Goal: Task Accomplishment & Management: Use online tool/utility

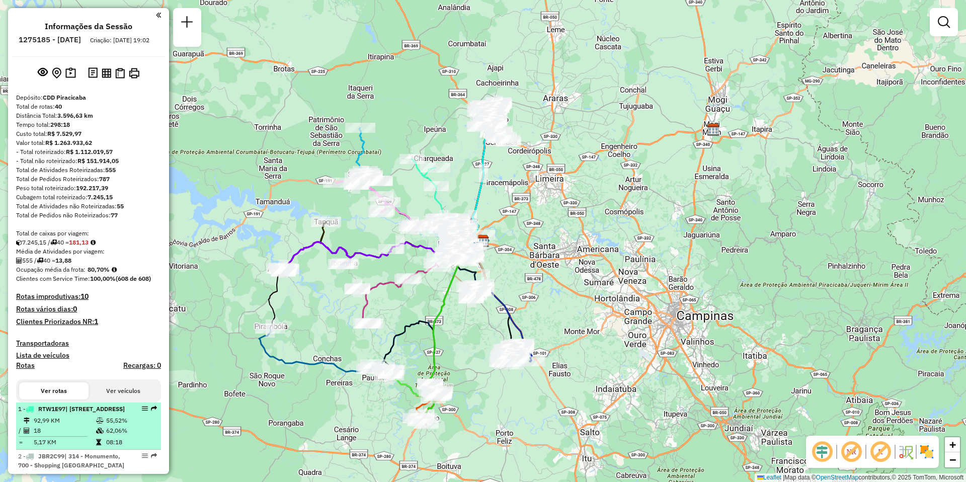
click at [73, 412] on span "| 401 - Charqueada, 402 - Santa Luzia, 405 - Vila Sônia" at bounding box center [94, 409] width 59 height 8
select select "**********"
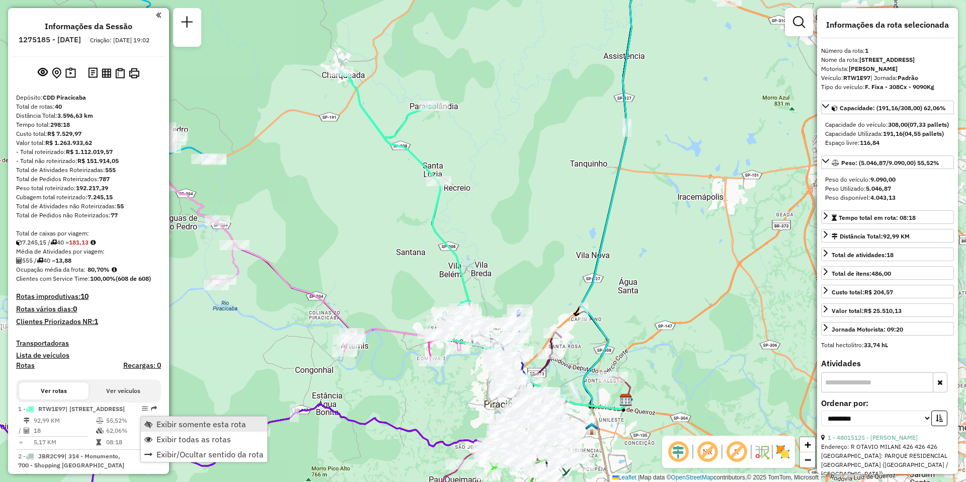
click at [197, 420] on span "Exibir somente esta rota" at bounding box center [201, 424] width 90 height 8
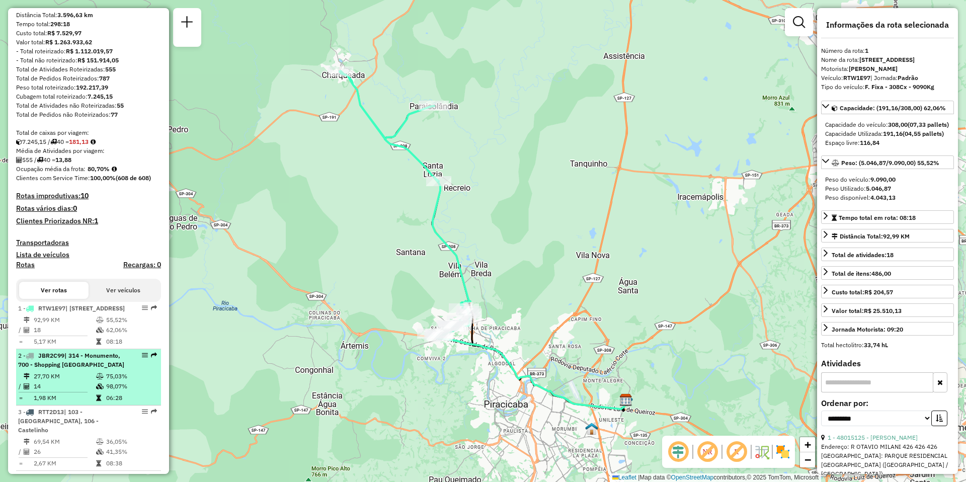
scroll to position [151, 0]
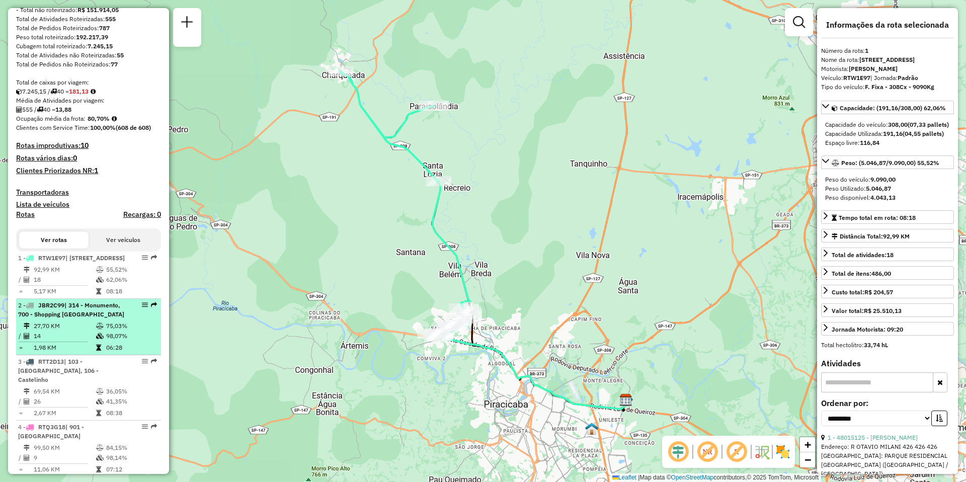
click at [64, 341] on td "14" at bounding box center [64, 336] width 62 height 10
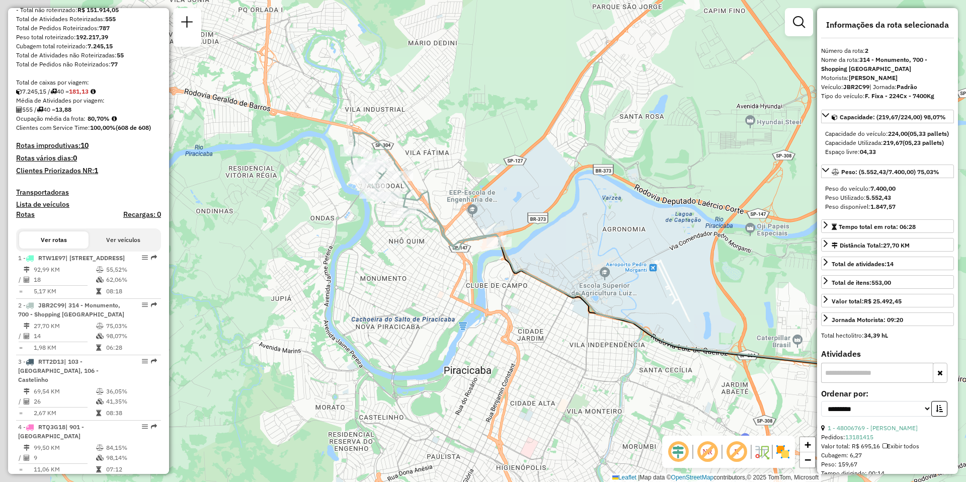
drag, startPoint x: 244, startPoint y: 313, endPoint x: 379, endPoint y: 326, distance: 135.4
click at [379, 326] on div "Janela de atendimento Grade de atendimento Capacidade Transportadoras Veículos …" at bounding box center [483, 241] width 966 height 482
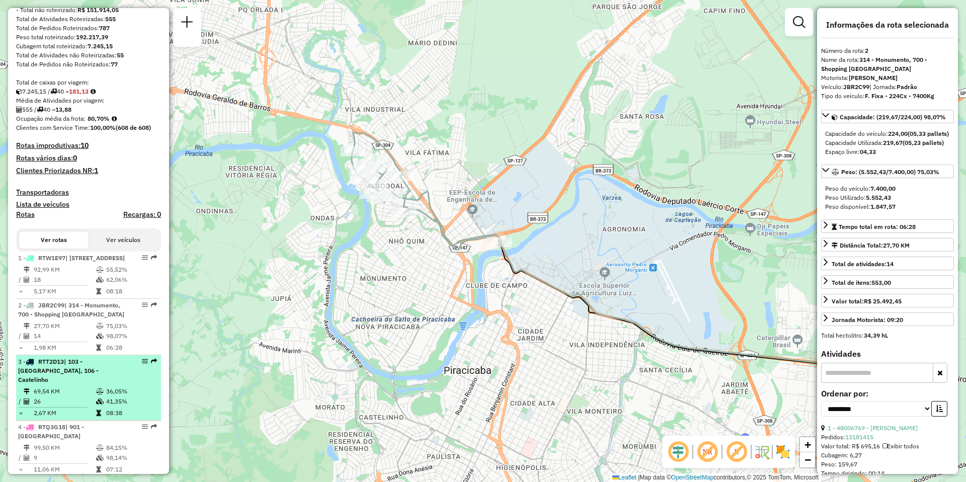
click at [46, 383] on span "| 103 - Rio das Pedras, 106 - Castelinho" at bounding box center [58, 371] width 80 height 26
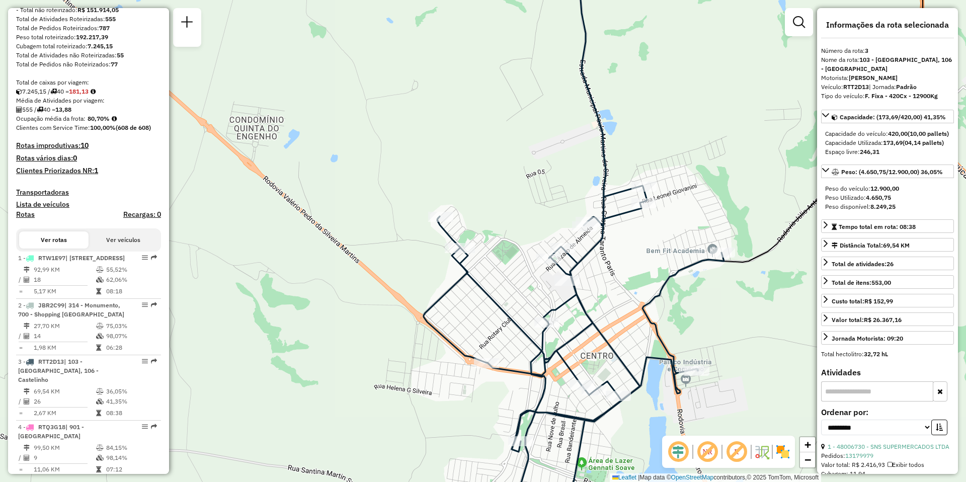
drag, startPoint x: 540, startPoint y: 402, endPoint x: 480, endPoint y: 138, distance: 270.8
click at [480, 138] on icon at bounding box center [574, 227] width 300 height 578
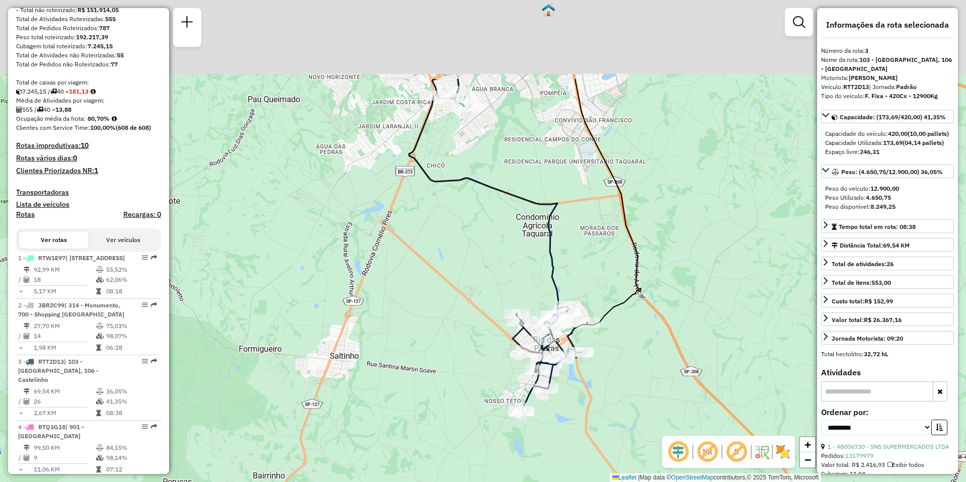
drag, startPoint x: 412, startPoint y: 165, endPoint x: 433, endPoint y: 296, distance: 132.5
click at [433, 293] on div "Janela de atendimento Grade de atendimento Capacidade Transportadoras Veículos …" at bounding box center [483, 241] width 966 height 482
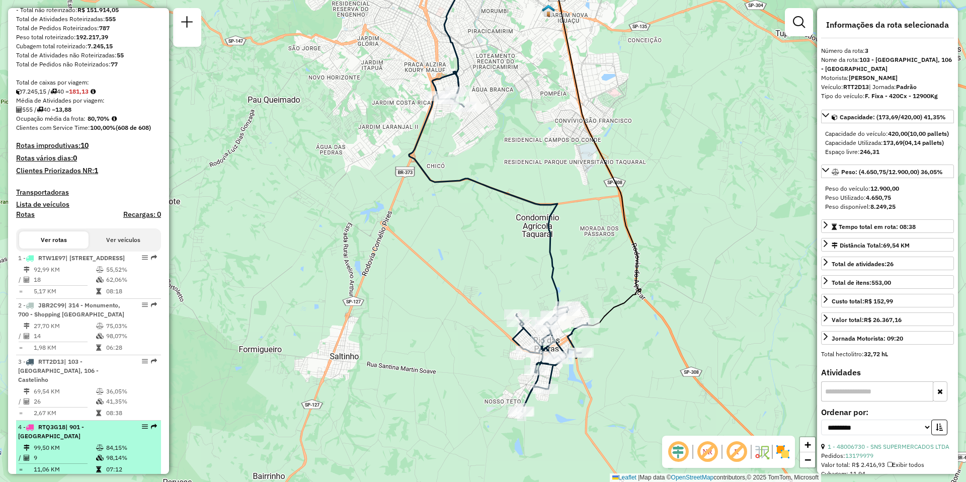
drag, startPoint x: 45, startPoint y: 447, endPoint x: 44, endPoint y: 460, distance: 13.6
click at [45, 431] on span "RTQ3G18" at bounding box center [51, 427] width 27 height 8
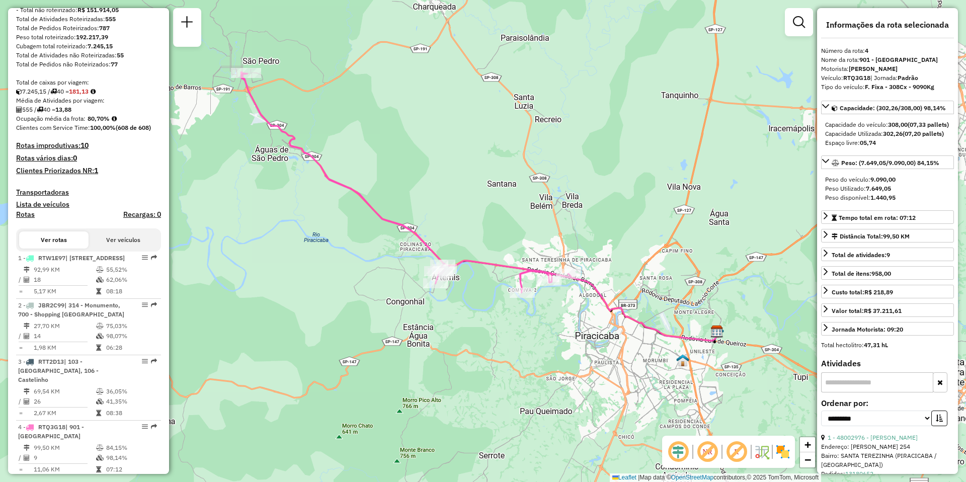
drag, startPoint x: 449, startPoint y: 355, endPoint x: 445, endPoint y: 321, distance: 33.9
click at [445, 321] on div "Janela de atendimento Grade de atendimento Capacidade Transportadoras Veículos …" at bounding box center [483, 241] width 966 height 482
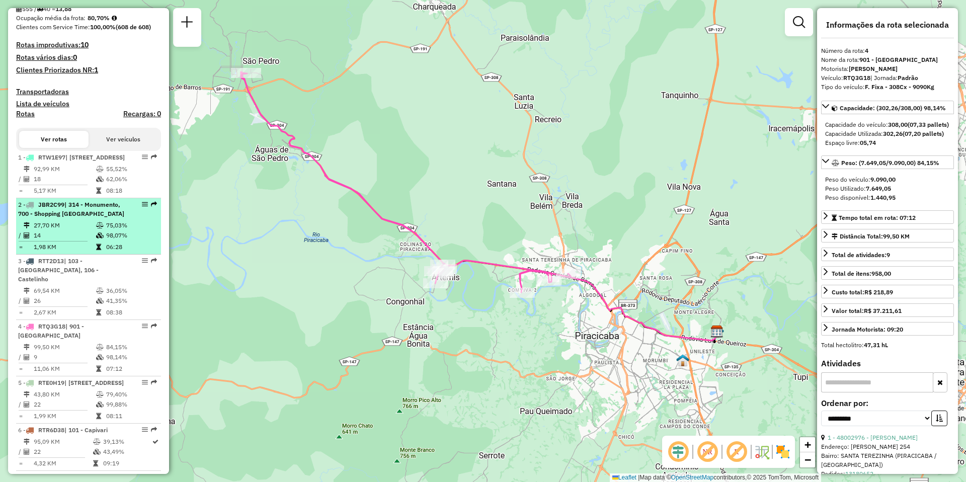
scroll to position [302, 0]
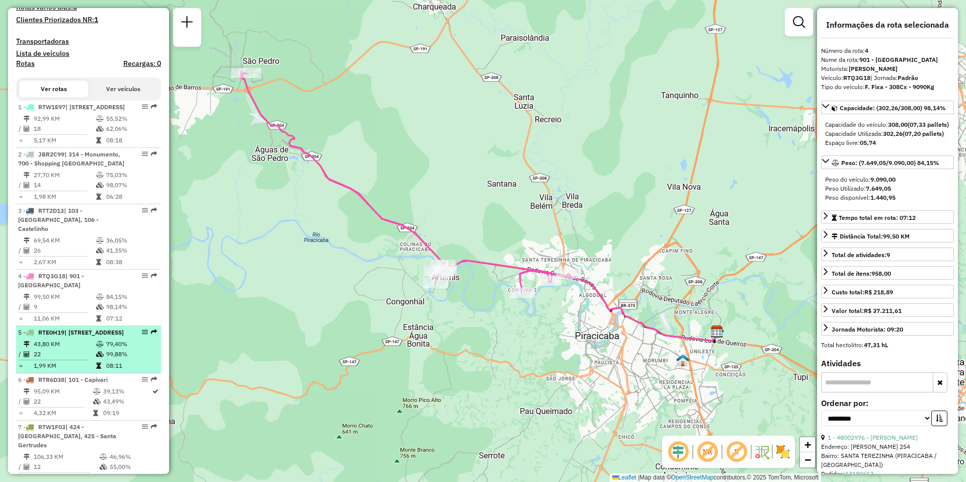
click at [64, 336] on span "| 905 - Vila Independência , 906 - Centro Piracicaba" at bounding box center [93, 332] width 59 height 8
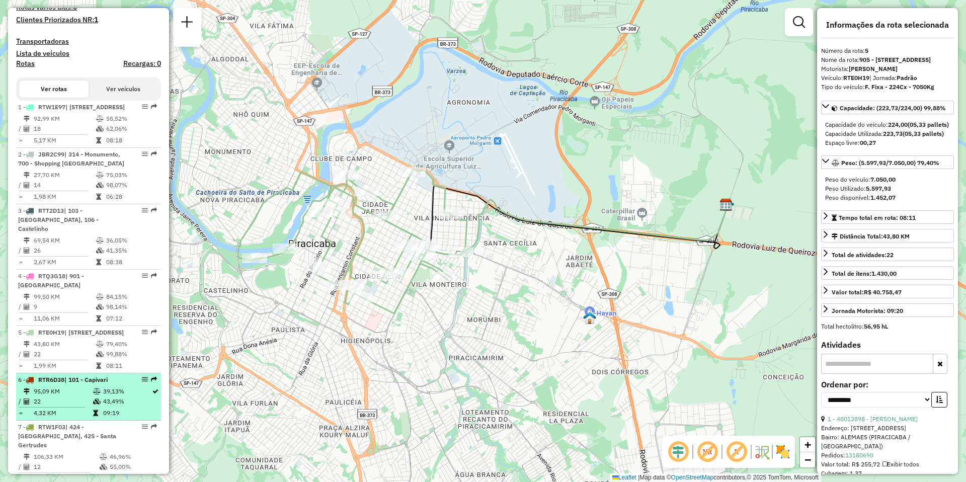
click at [61, 396] on td "95,09 KM" at bounding box center [62, 391] width 59 height 10
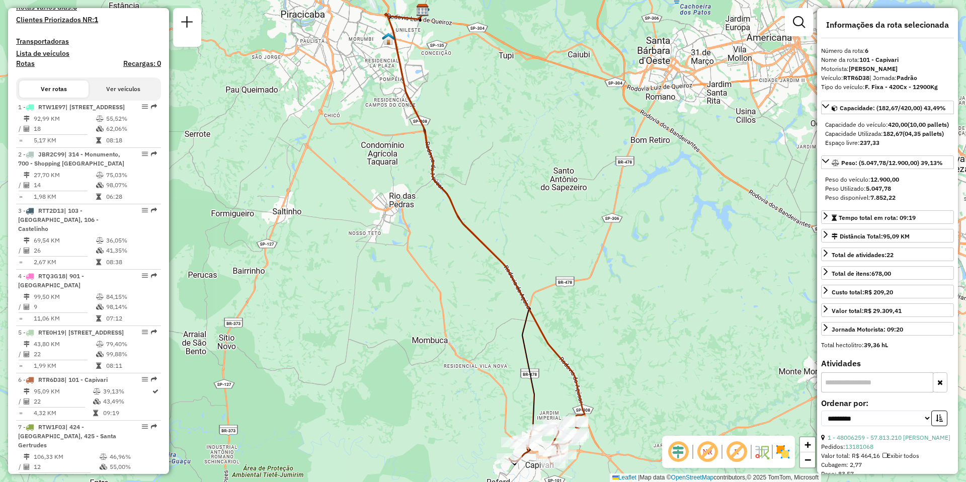
drag, startPoint x: 390, startPoint y: 376, endPoint x: 430, endPoint y: 301, distance: 84.6
click at [430, 302] on div "Janela de atendimento Grade de atendimento Capacidade Transportadoras Veículos …" at bounding box center [483, 241] width 966 height 482
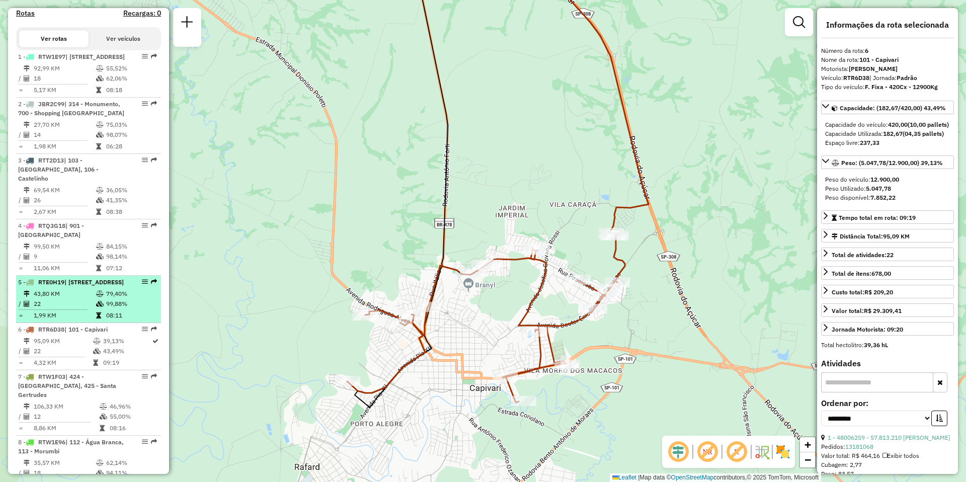
scroll to position [402, 0]
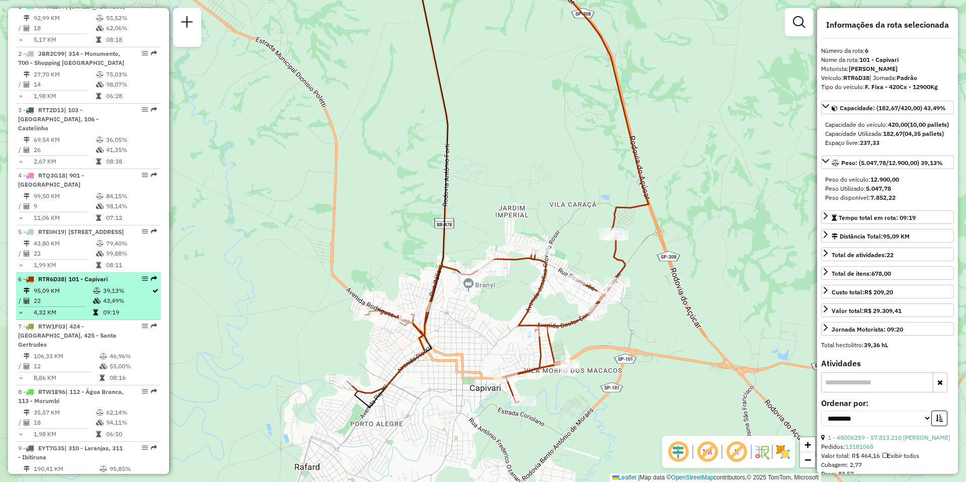
click at [61, 317] on td "4,32 KM" at bounding box center [62, 312] width 59 height 10
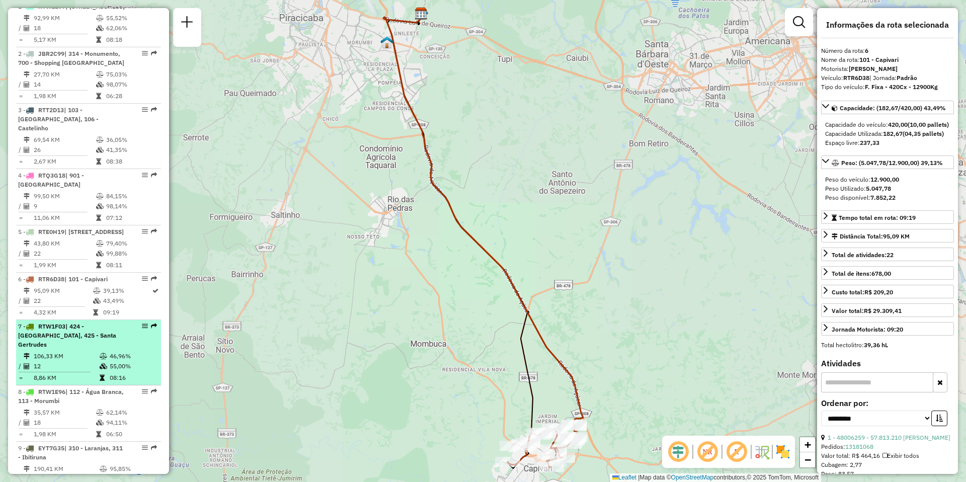
click at [71, 361] on td "106,33 KM" at bounding box center [66, 356] width 66 height 10
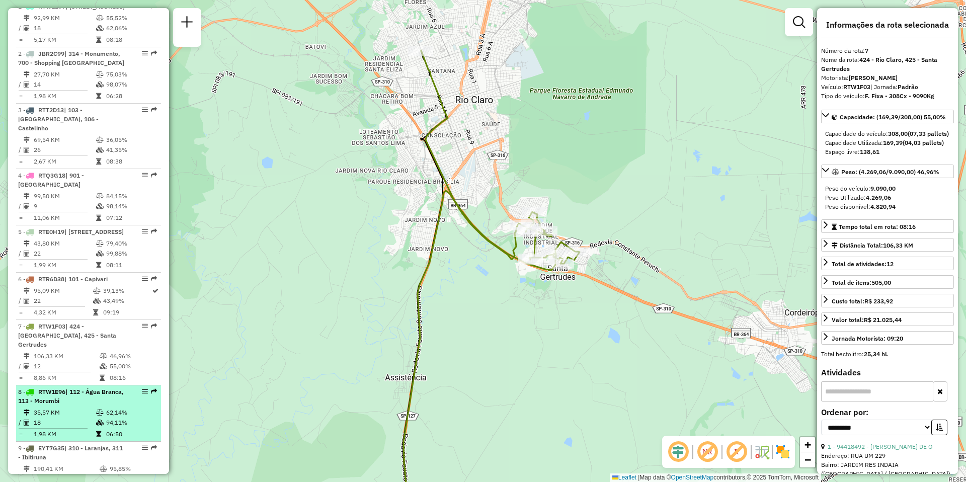
click at [68, 418] on td "35,57 KM" at bounding box center [64, 412] width 62 height 10
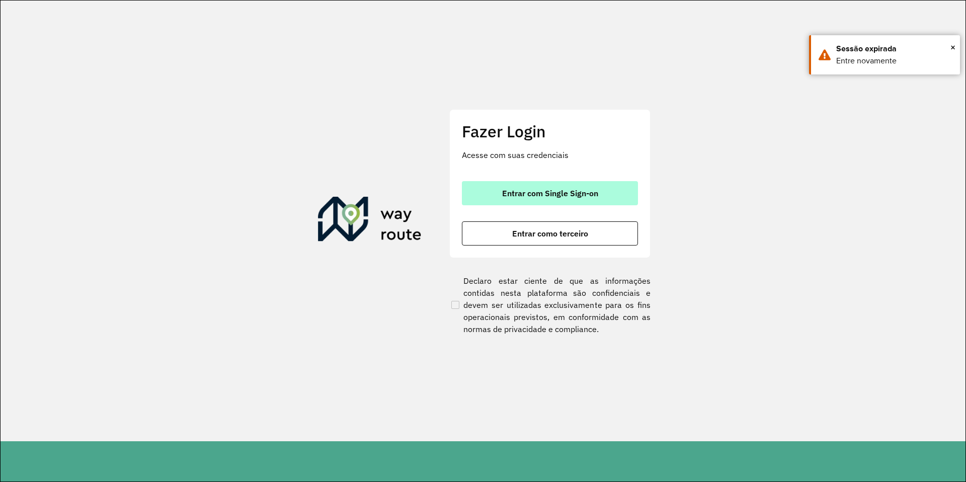
click at [566, 195] on span "Entrar com Single Sign-on" at bounding box center [550, 193] width 96 height 8
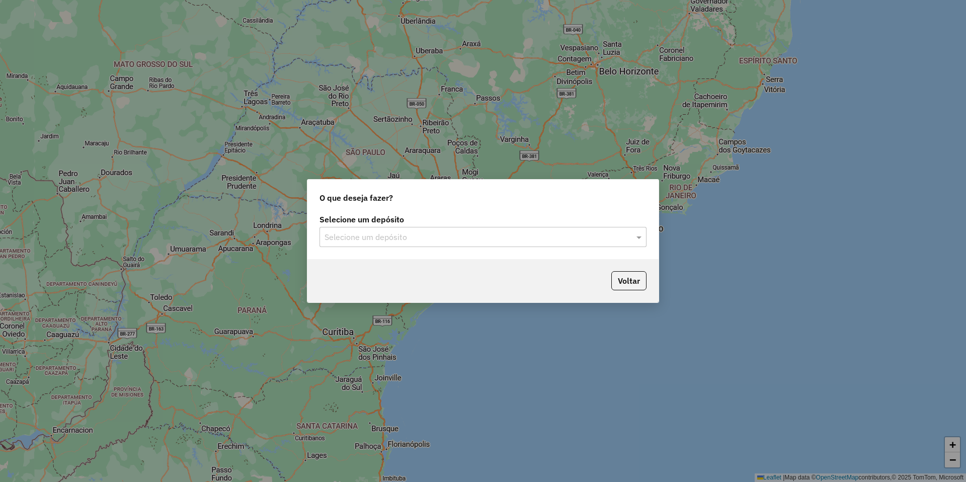
click at [500, 237] on input "text" at bounding box center [472, 237] width 297 height 12
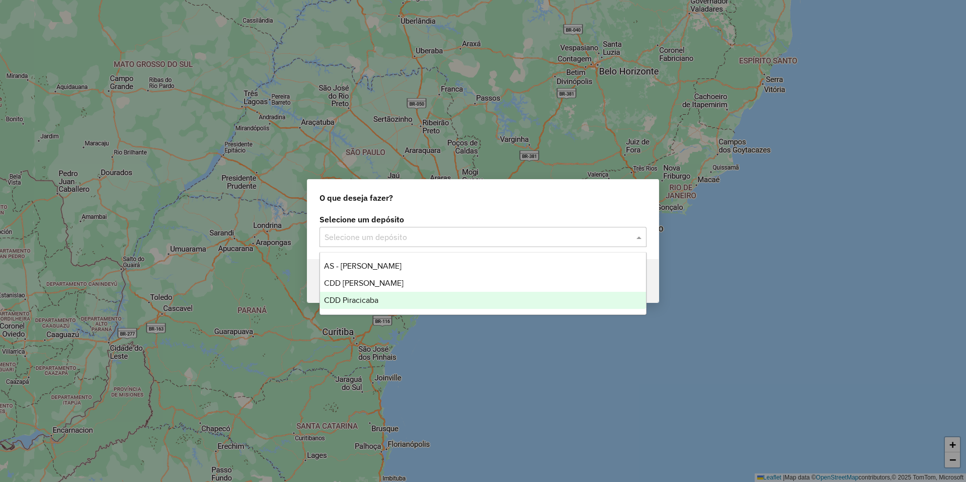
click at [371, 297] on span "CDD Piracicaba" at bounding box center [351, 300] width 54 height 9
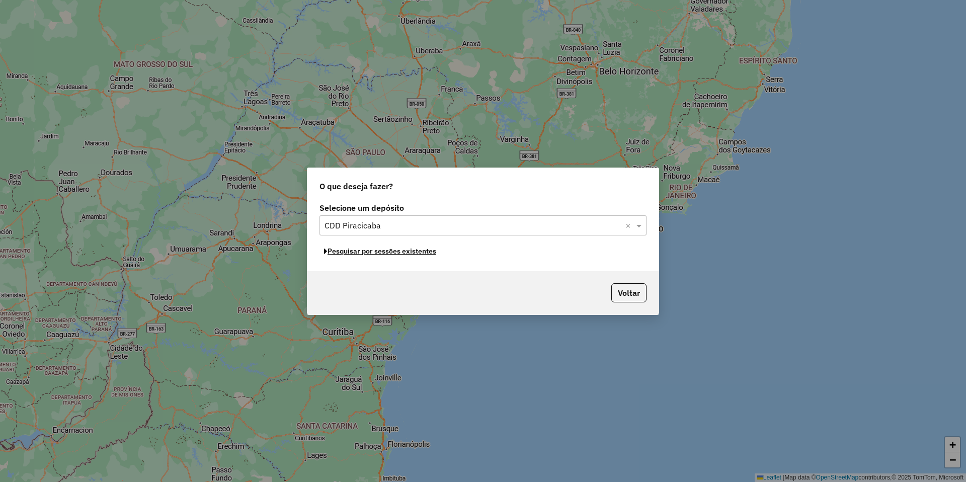
click at [411, 252] on button "Pesquisar por sessões existentes" at bounding box center [379, 251] width 121 height 16
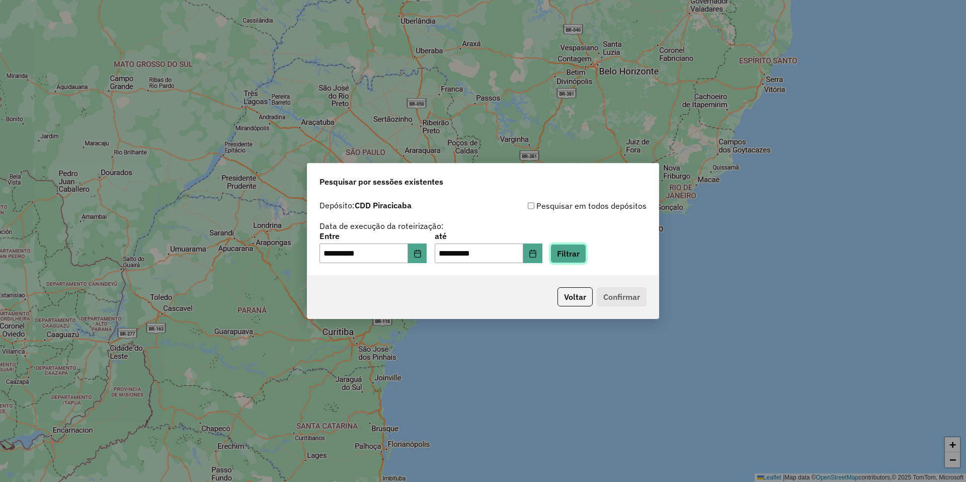
click at [586, 256] on button "Filtrar" at bounding box center [568, 253] width 36 height 19
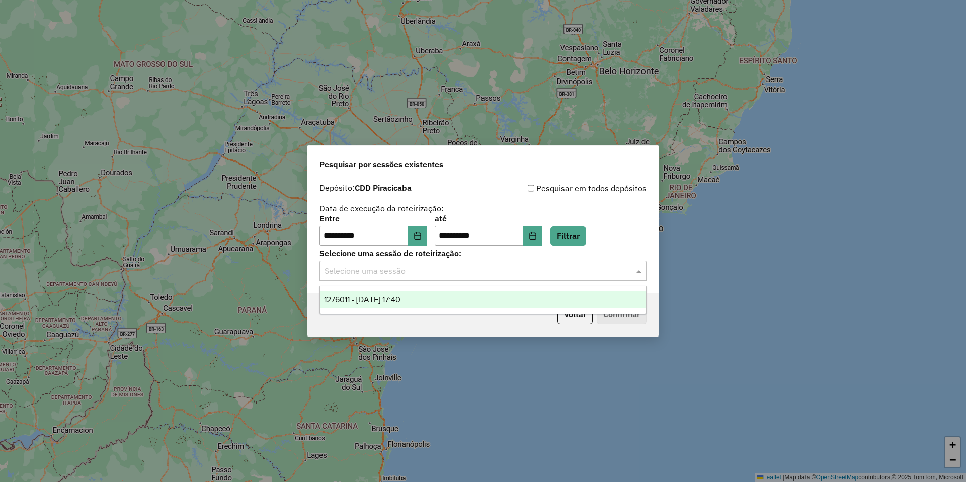
click at [341, 273] on input "text" at bounding box center [472, 271] width 297 height 12
click at [365, 298] on span "1276011 - 15/09/2025 17:40" at bounding box center [362, 299] width 76 height 9
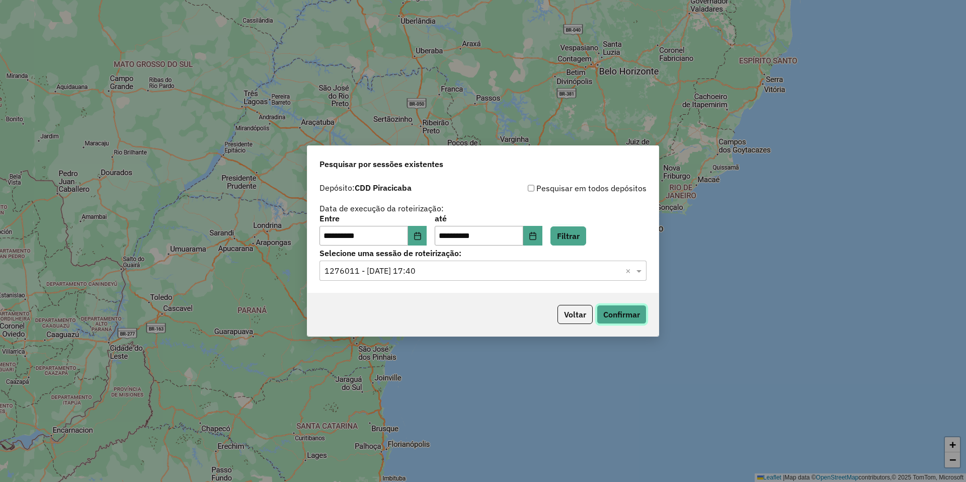
click at [620, 311] on button "Confirmar" at bounding box center [622, 314] width 50 height 19
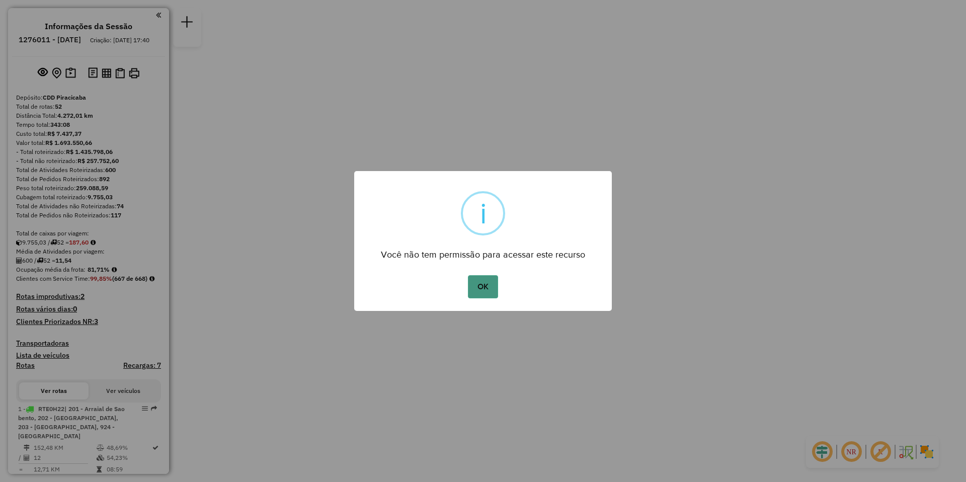
click at [482, 283] on button "OK" at bounding box center [483, 286] width 30 height 23
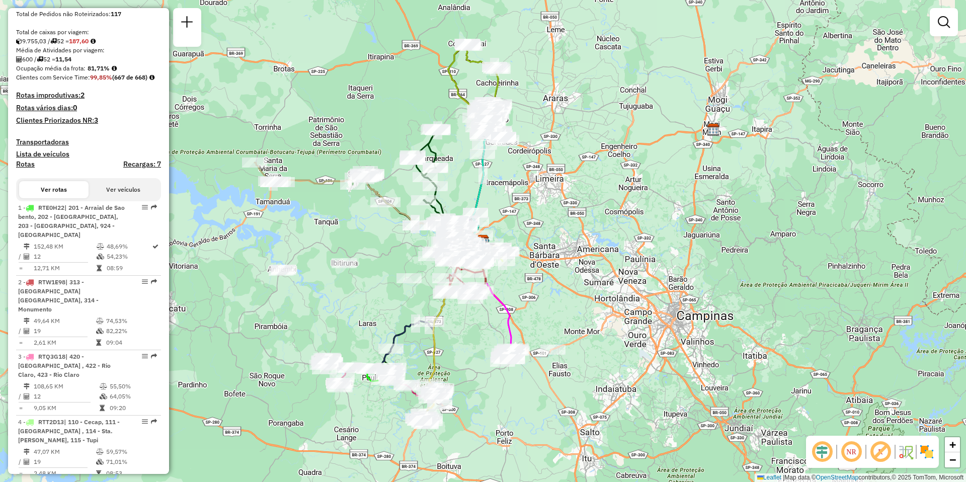
scroll to position [252, 0]
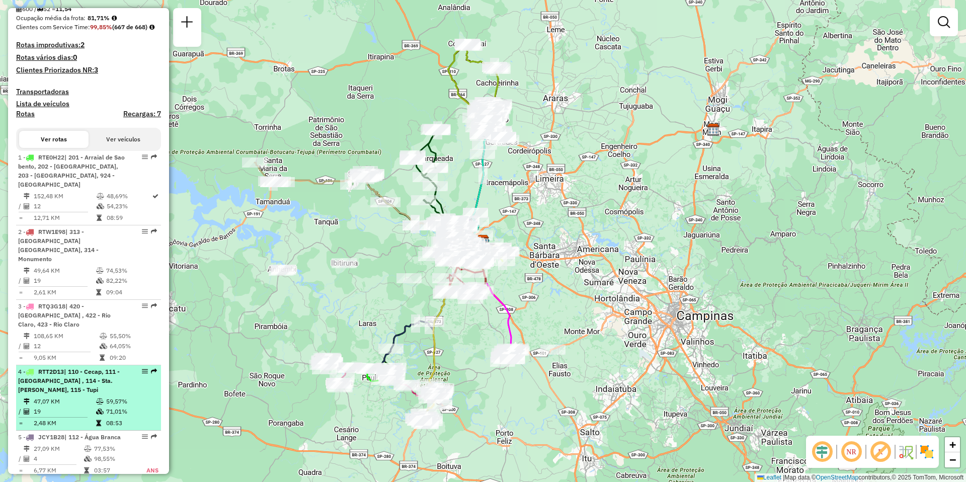
click at [86, 406] on td "19" at bounding box center [64, 411] width 62 height 10
select select "**********"
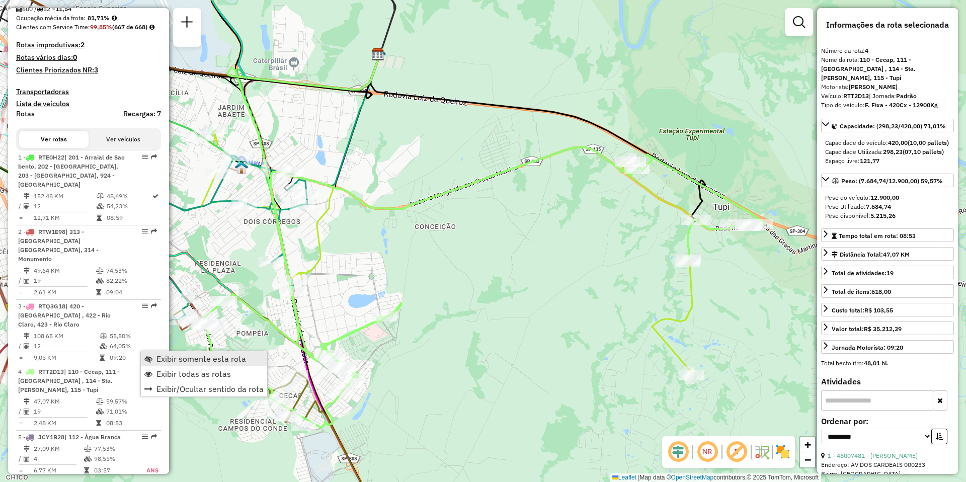
click at [198, 360] on span "Exibir somente esta rota" at bounding box center [201, 359] width 90 height 8
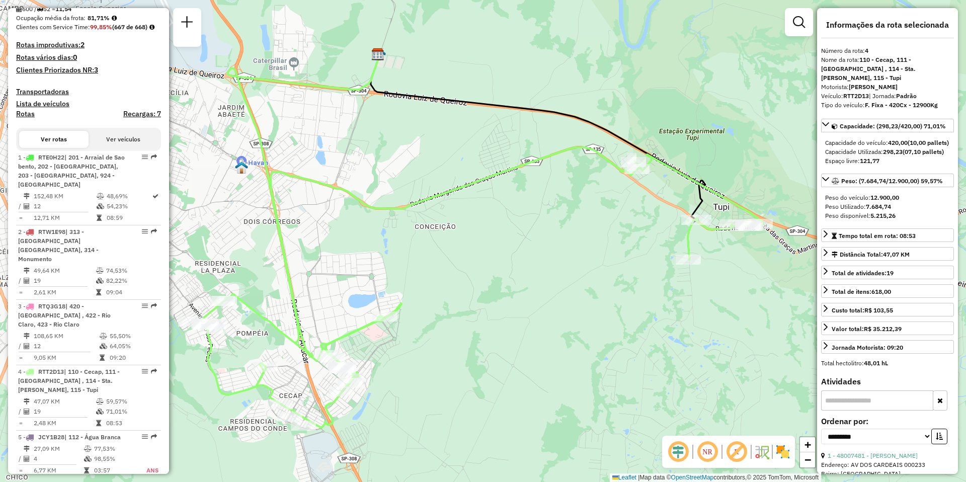
click at [713, 450] on em at bounding box center [707, 452] width 24 height 24
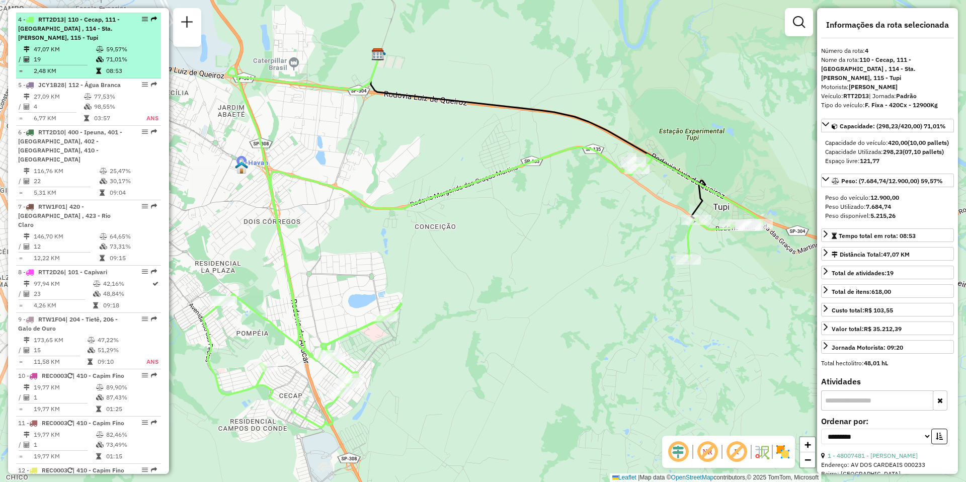
scroll to position [654, 0]
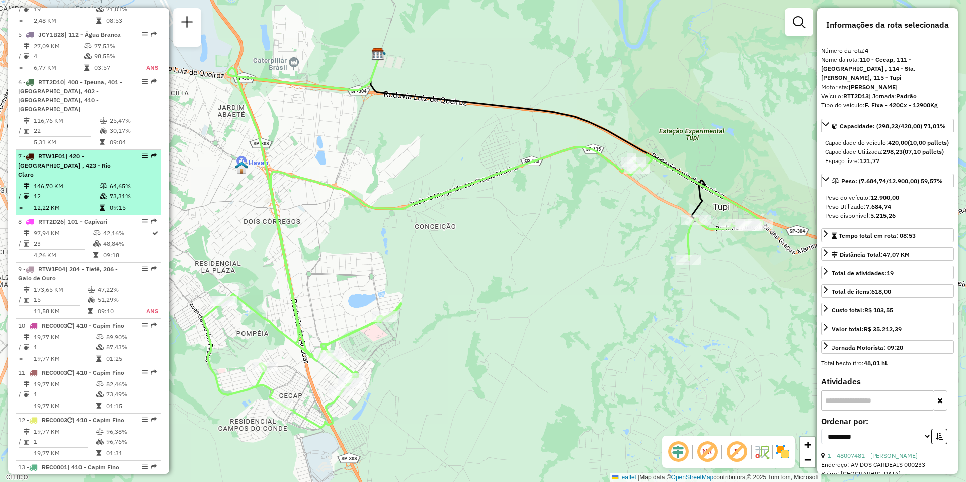
click at [75, 181] on td "146,70 KM" at bounding box center [66, 186] width 66 height 10
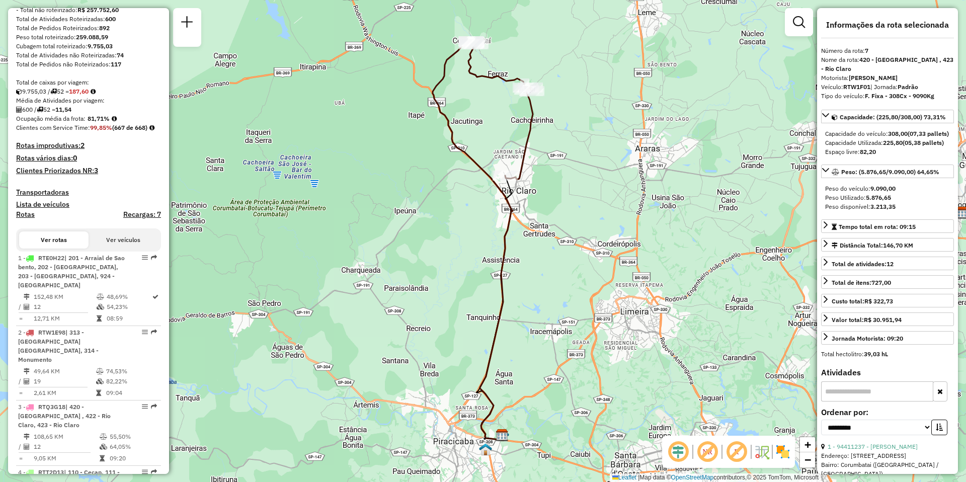
scroll to position [201, 0]
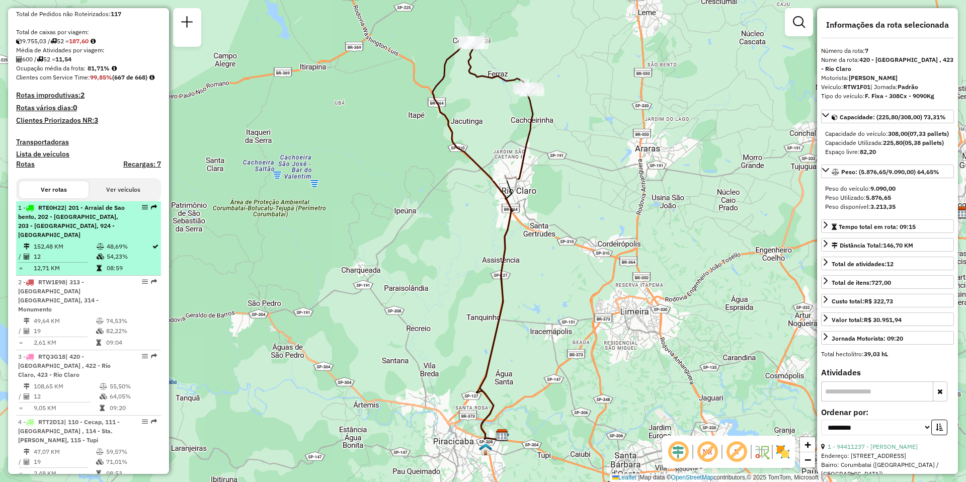
click at [48, 236] on span "| 201 - Arraial de Sao bento, 202 - [GEOGRAPHIC_DATA], 203 - [GEOGRAPHIC_DATA],…" at bounding box center [71, 221] width 107 height 35
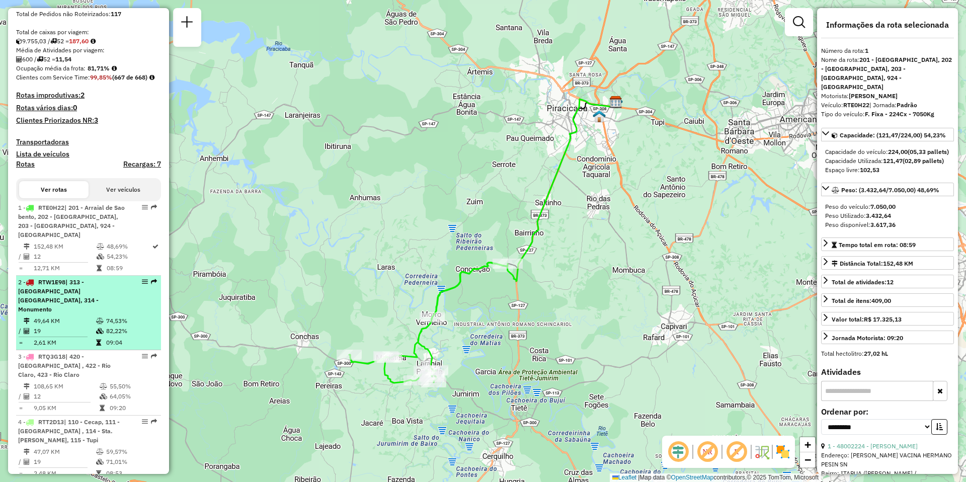
click at [63, 316] on td "49,64 KM" at bounding box center [64, 321] width 62 height 10
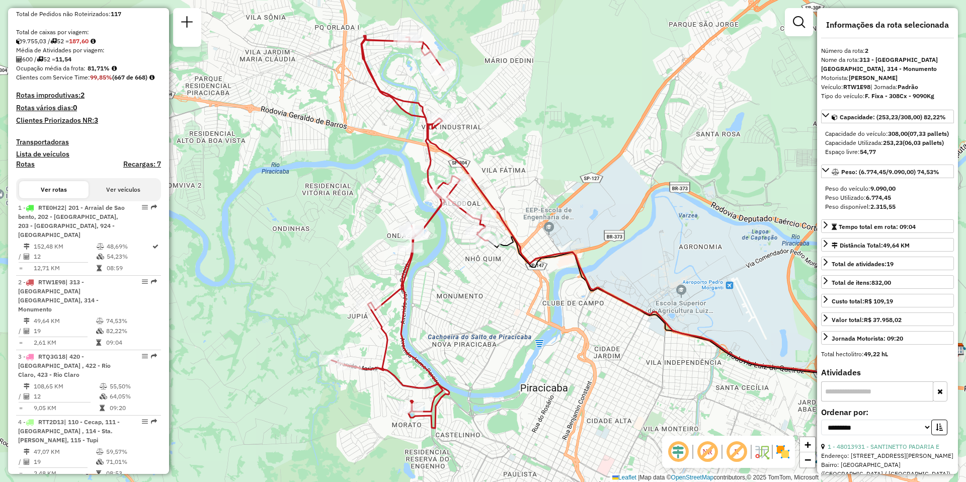
drag, startPoint x: 334, startPoint y: 316, endPoint x: 496, endPoint y: 307, distance: 162.7
click at [496, 307] on div "Janela de atendimento Grade de atendimento Capacidade Transportadoras Veículos …" at bounding box center [483, 241] width 966 height 482
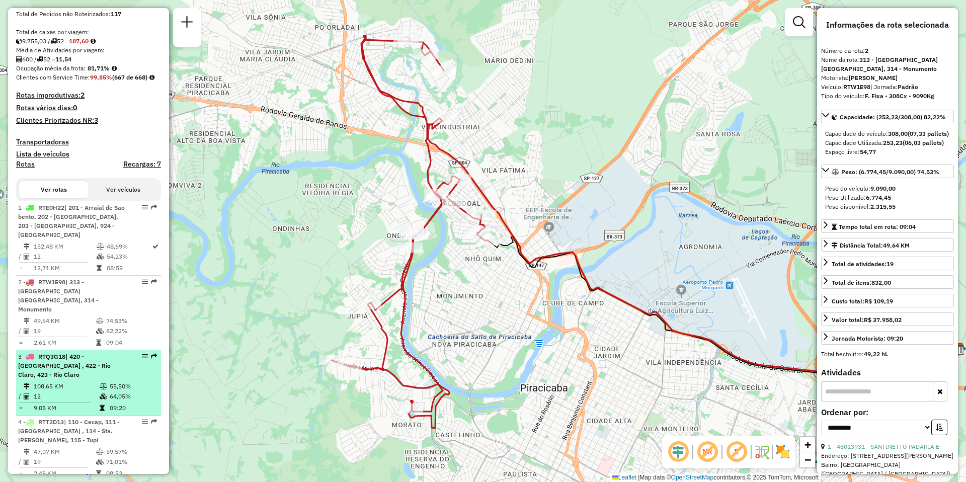
click at [44, 353] on span "RTQ3G18" at bounding box center [51, 357] width 27 height 8
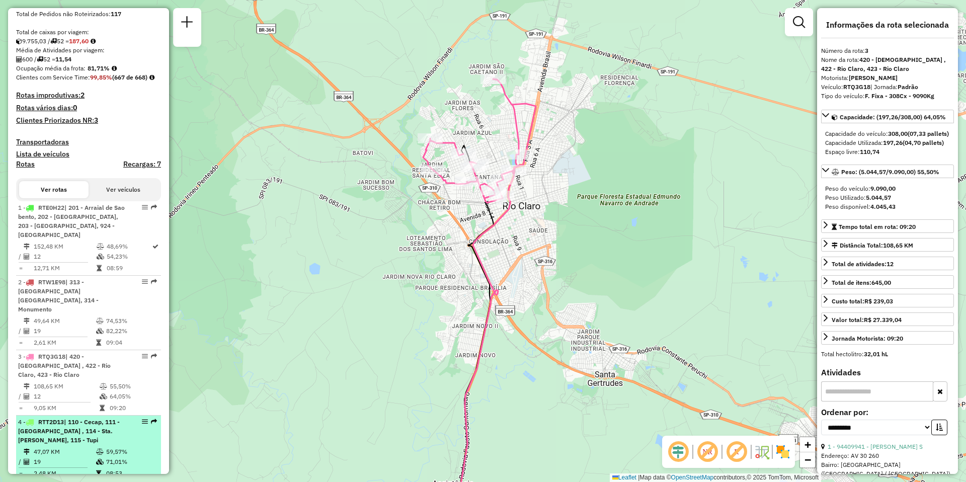
click at [77, 418] on span "| 110 - Cecap, 111 - [GEOGRAPHIC_DATA] , 114 - Sta. [PERSON_NAME], 115 - Tupi" at bounding box center [69, 431] width 102 height 26
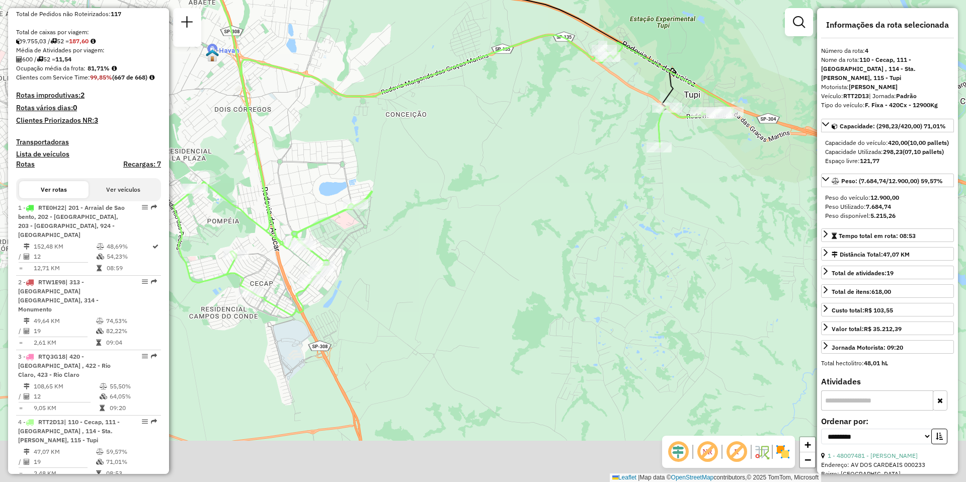
drag, startPoint x: 489, startPoint y: 373, endPoint x: 460, endPoint y: 261, distance: 115.9
click at [460, 261] on div "Janela de atendimento Grade de atendimento Capacidade Transportadoras Veículos …" at bounding box center [483, 241] width 966 height 482
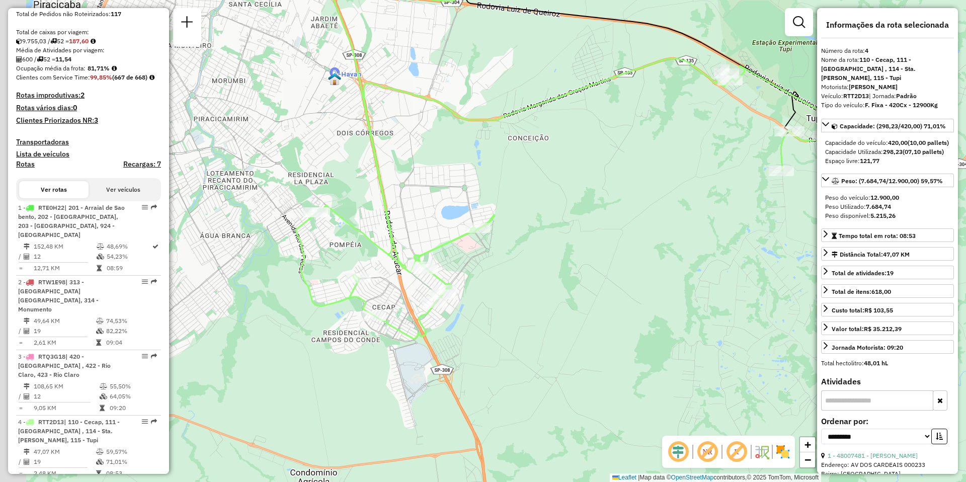
drag, startPoint x: 460, startPoint y: 261, endPoint x: 582, endPoint y: 285, distance: 124.5
click at [582, 285] on div "Janela de atendimento Grade de atendimento Capacidade Transportadoras Veículos …" at bounding box center [483, 241] width 966 height 482
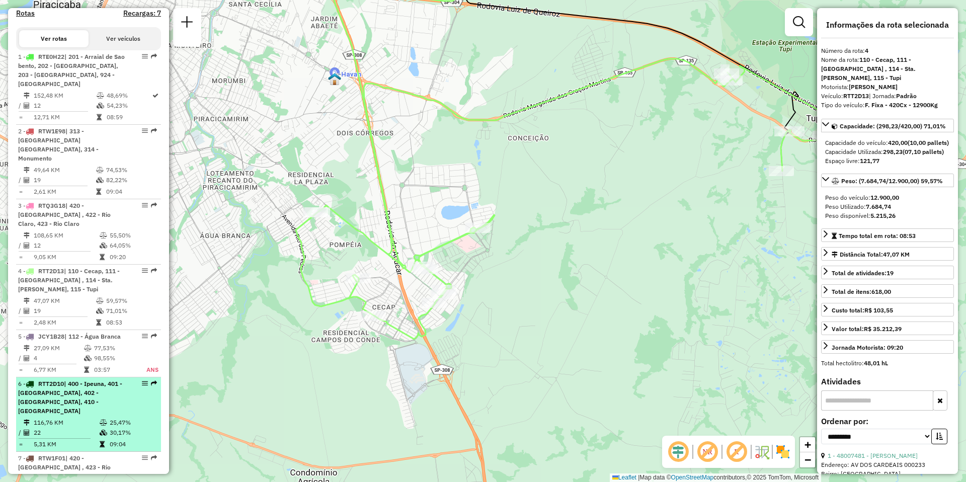
scroll to position [402, 0]
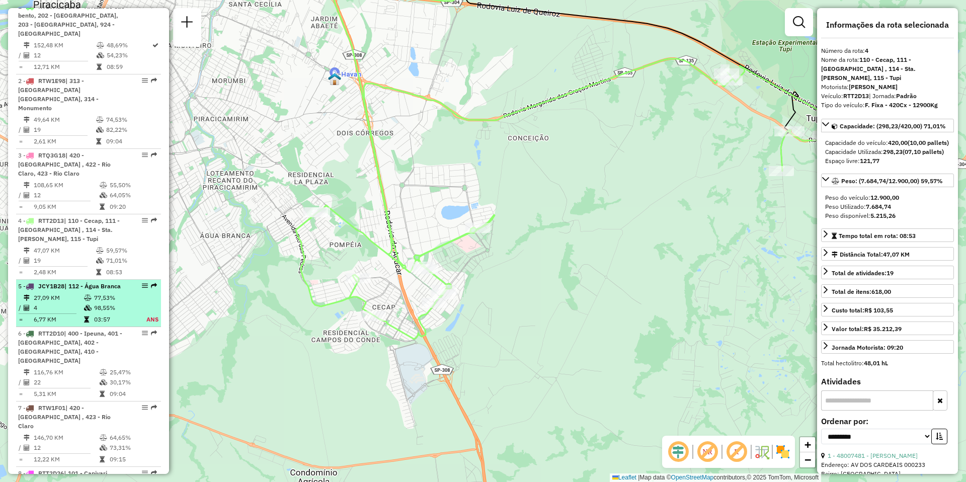
click at [46, 293] on td "27,09 KM" at bounding box center [58, 298] width 50 height 10
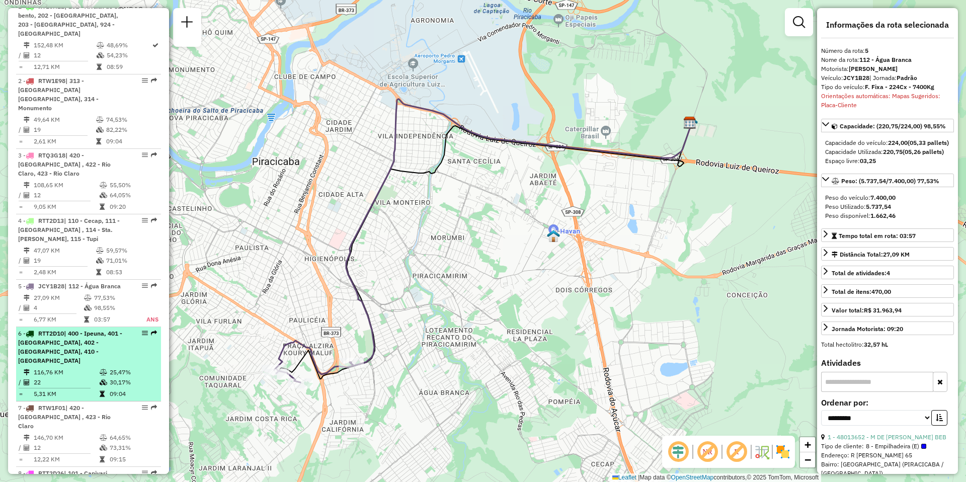
click at [54, 345] on span "| 400 - Ipeuna, 401 - [GEOGRAPHIC_DATA], 402 - [GEOGRAPHIC_DATA], 410 - [GEOGRA…" at bounding box center [70, 346] width 104 height 35
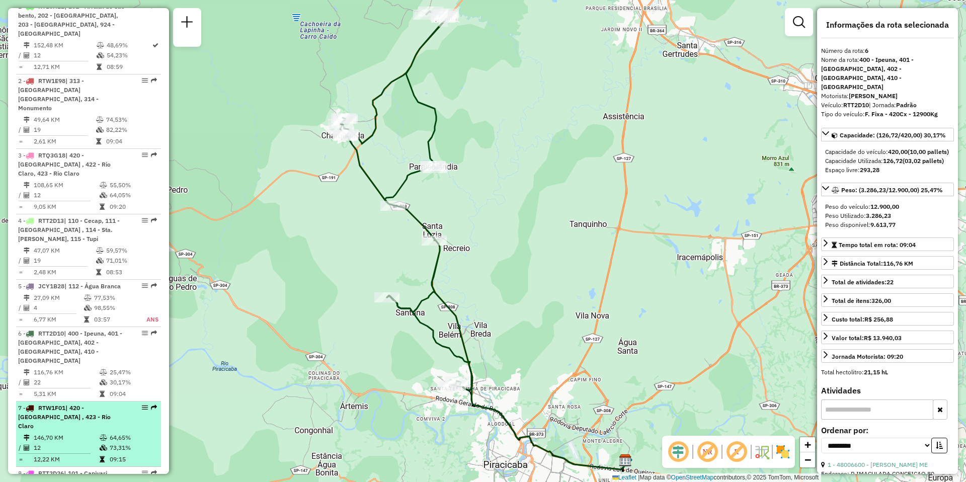
click at [71, 403] on div "7 - RTW1F01 | 420 - Corumbataí , 423 - Rio Claro" at bounding box center [71, 416] width 107 height 27
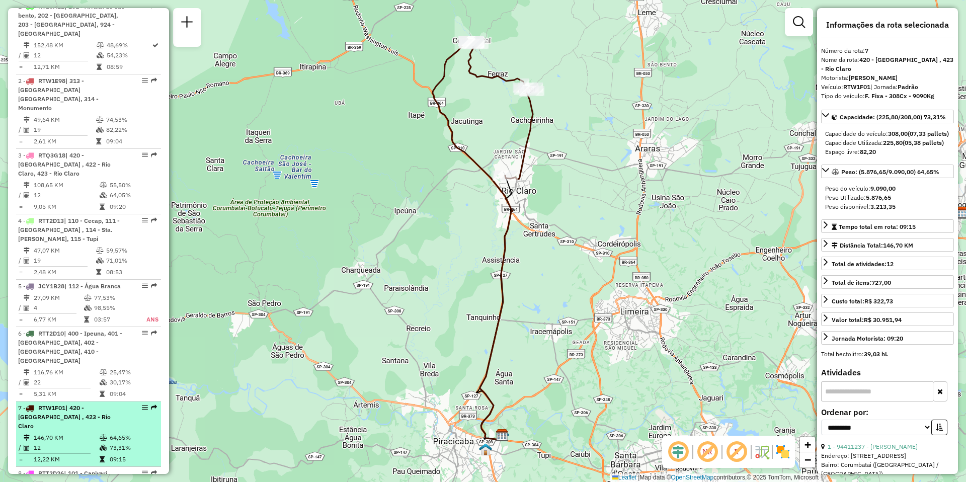
scroll to position [503, 0]
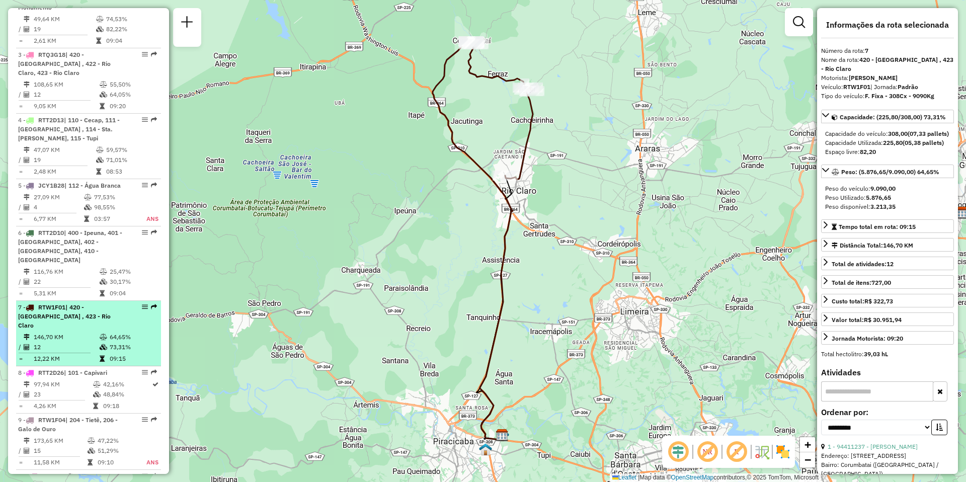
click at [70, 342] on td "12" at bounding box center [66, 347] width 66 height 10
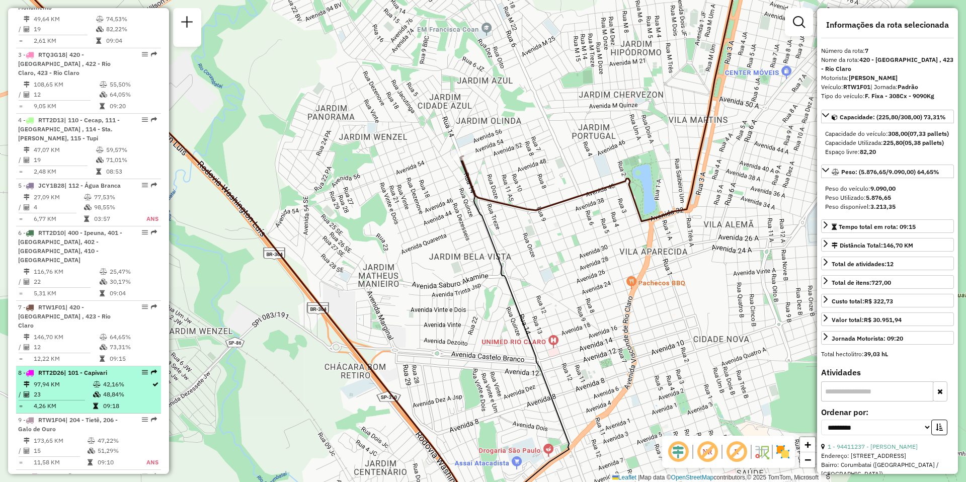
click at [55, 379] on td "97,94 KM" at bounding box center [62, 384] width 59 height 10
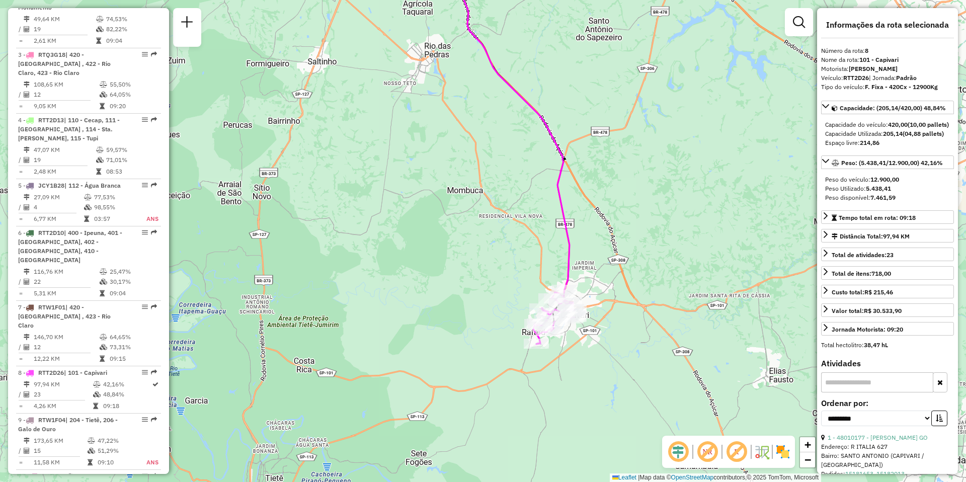
drag, startPoint x: 449, startPoint y: 423, endPoint x: 466, endPoint y: 263, distance: 160.9
click at [466, 263] on div "Janela de atendimento Grade de atendimento Capacidade Transportadoras Veículos …" at bounding box center [483, 241] width 966 height 482
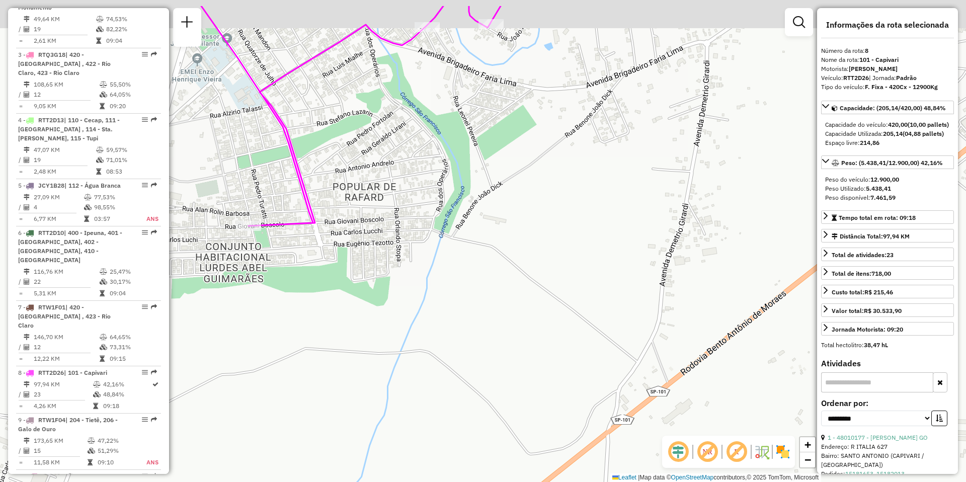
drag, startPoint x: 576, startPoint y: 288, endPoint x: 565, endPoint y: 386, distance: 99.2
click at [565, 385] on div "Janela de atendimento Grade de atendimento Capacidade Transportadoras Veículos …" at bounding box center [483, 241] width 966 height 482
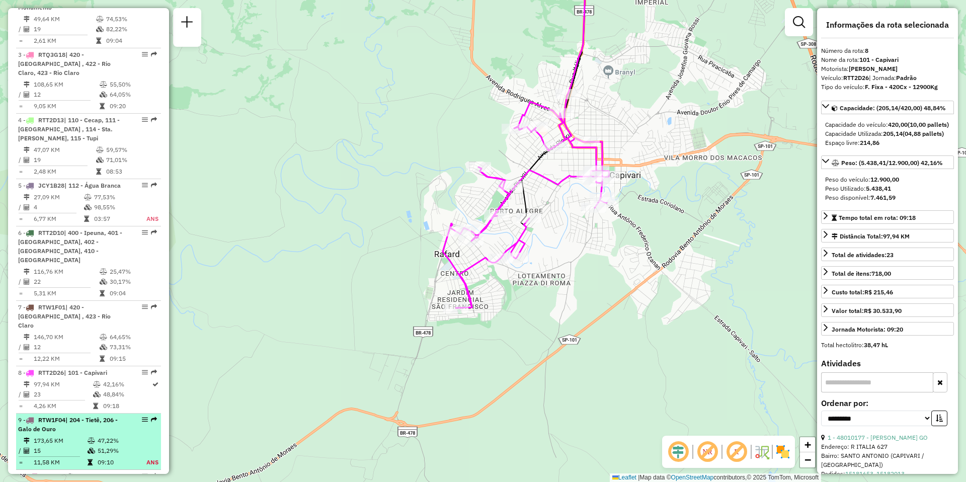
click at [59, 436] on td "173,65 KM" at bounding box center [60, 441] width 54 height 10
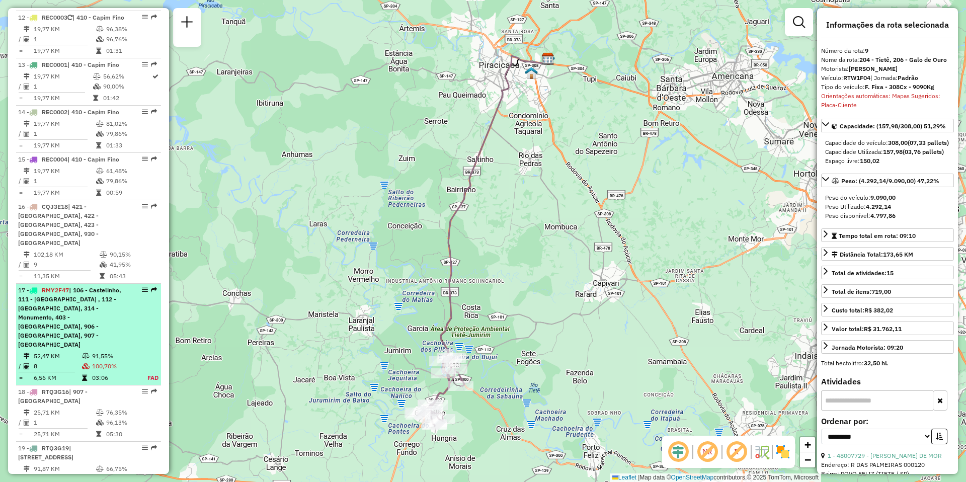
scroll to position [1157, 0]
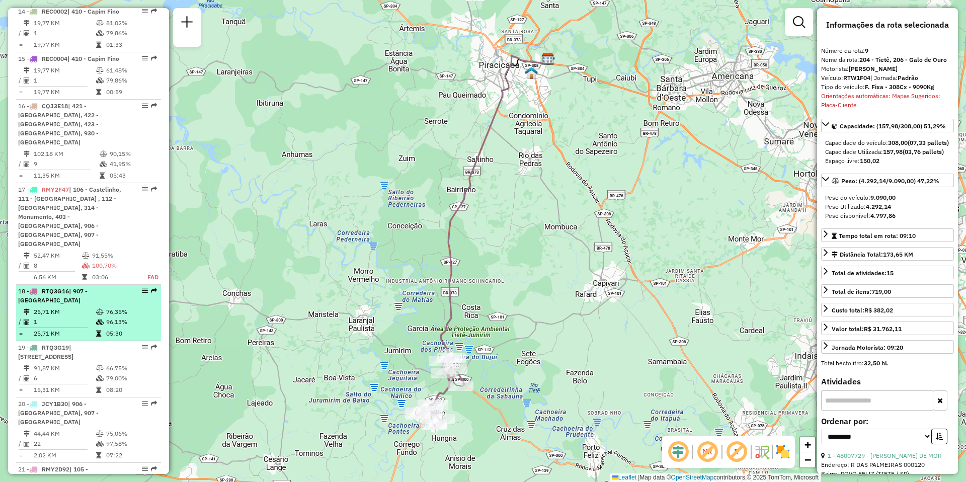
click at [69, 317] on td "1" at bounding box center [64, 322] width 62 height 10
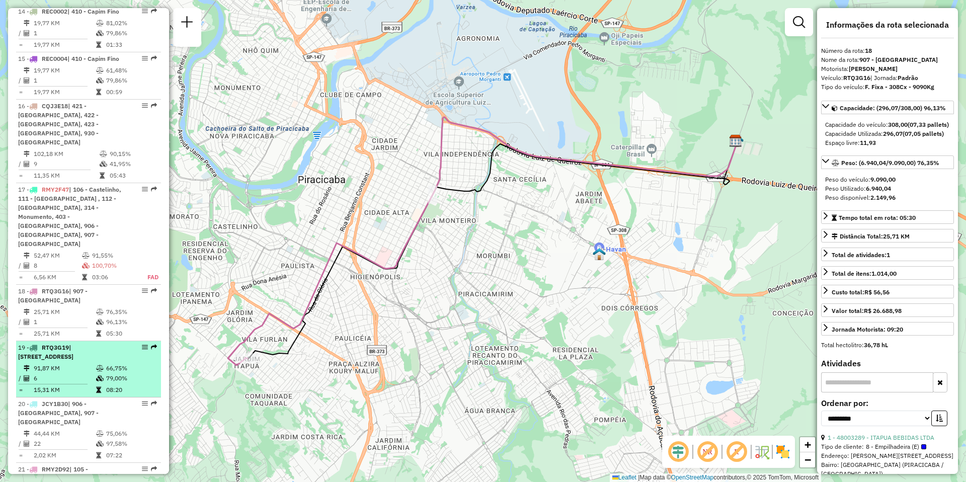
click at [63, 344] on span "| [STREET_ADDRESS]" at bounding box center [45, 352] width 55 height 17
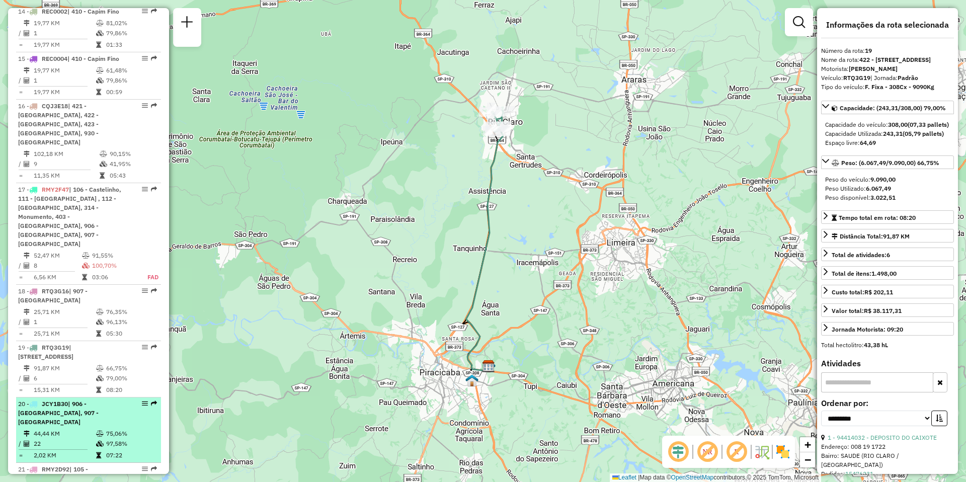
click at [67, 429] on td "44,44 KM" at bounding box center [64, 434] width 62 height 10
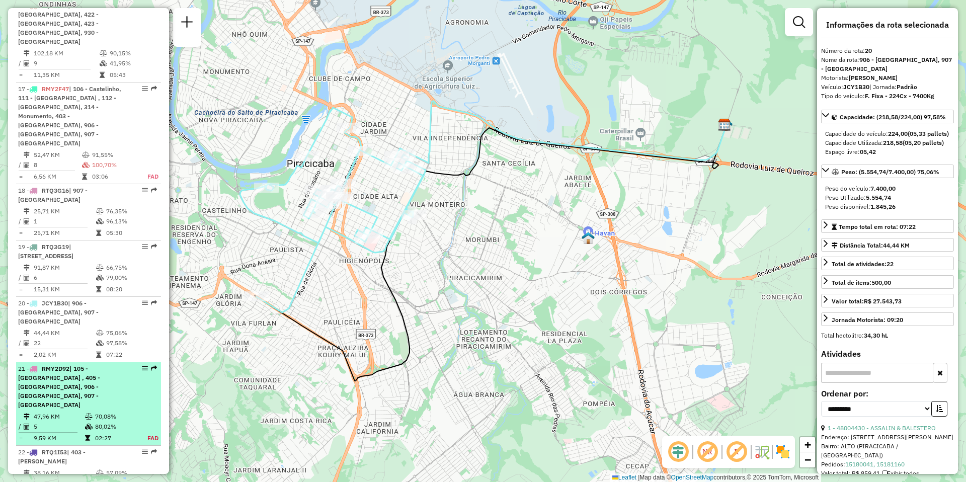
scroll to position [1308, 0]
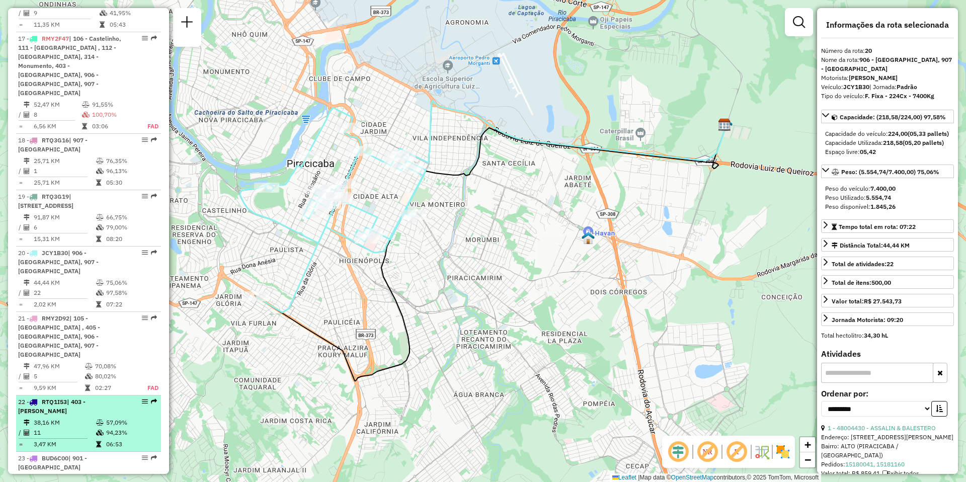
click at [67, 418] on td "38,16 KM" at bounding box center [64, 423] width 62 height 10
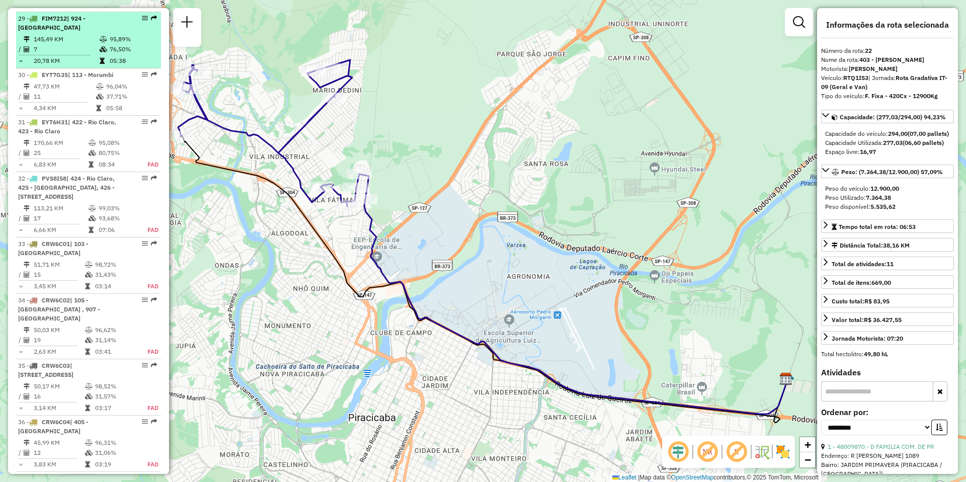
scroll to position [2163, 0]
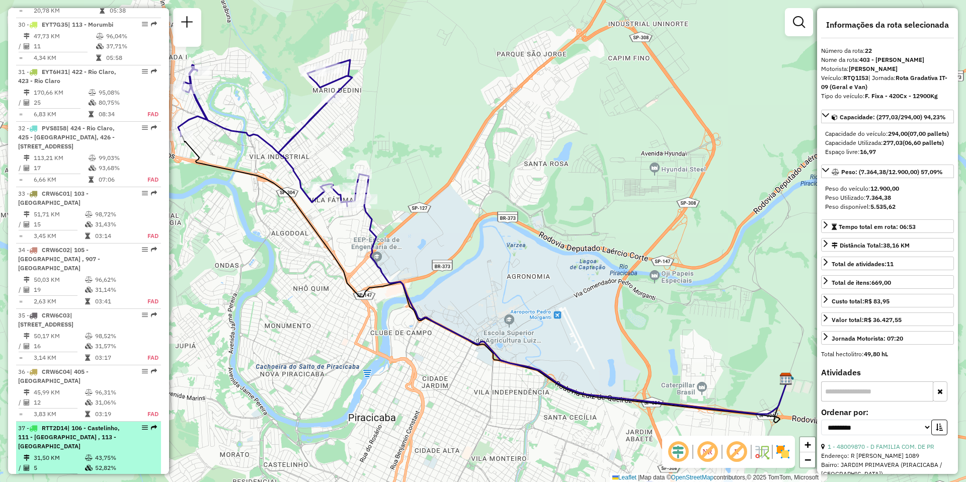
click at [61, 422] on li "37 - RTT2D14 | 106 - Castelinho, 111 - Santa Rita , 113 - Morumbi 31,50 KM 43,7…" at bounding box center [88, 454] width 145 height 65
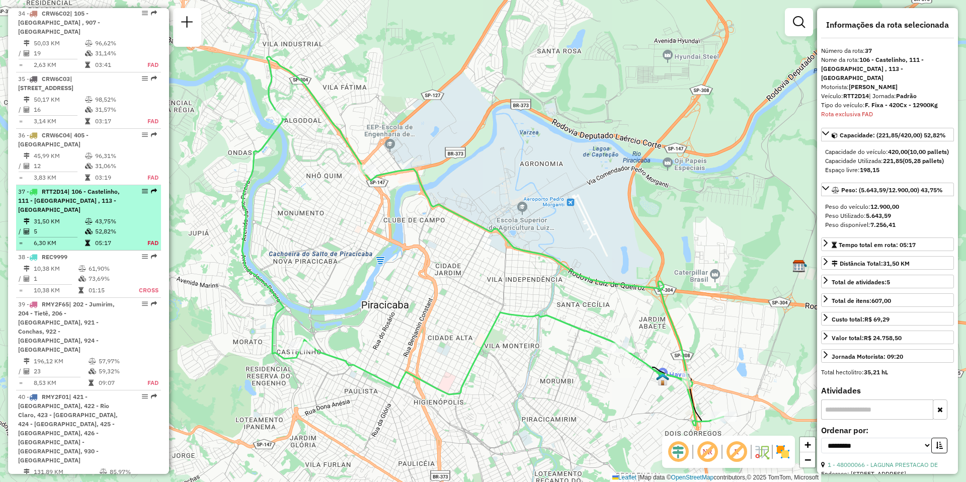
scroll to position [2459, 0]
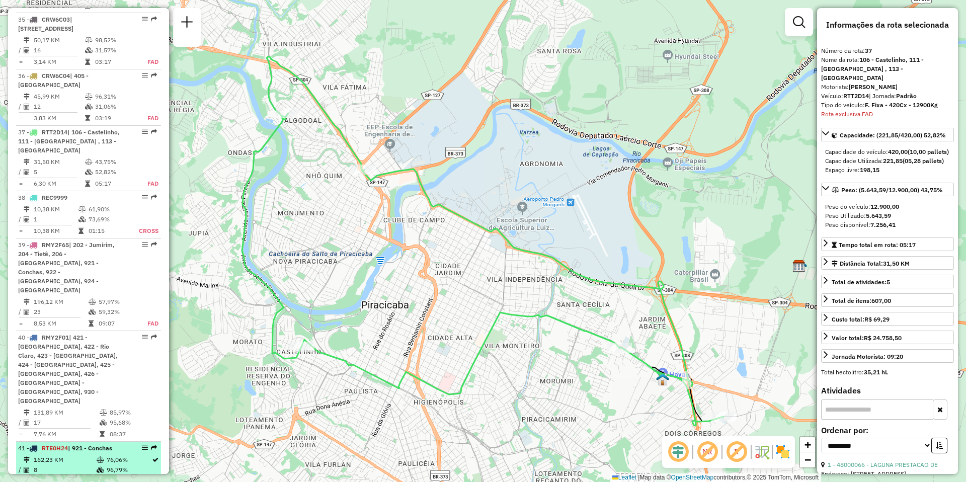
click at [70, 465] on td "8" at bounding box center [64, 470] width 63 height 10
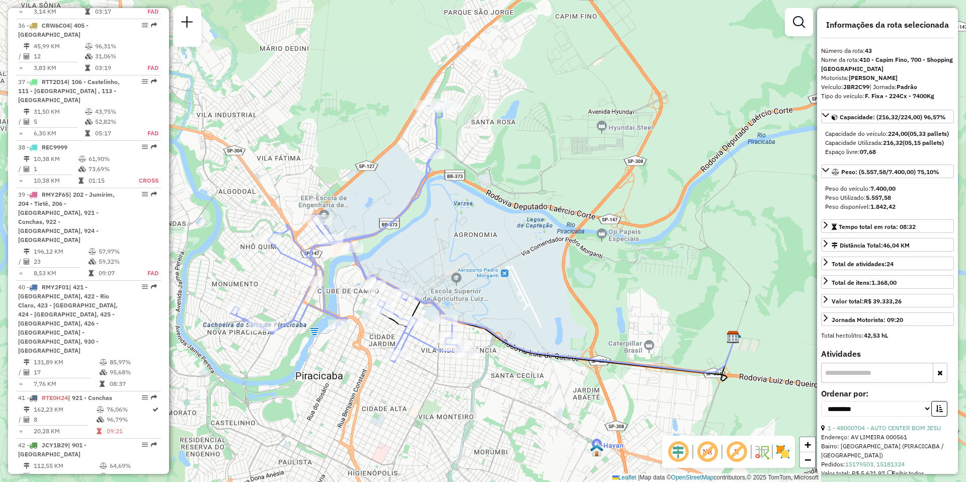
scroll to position [2559, 0]
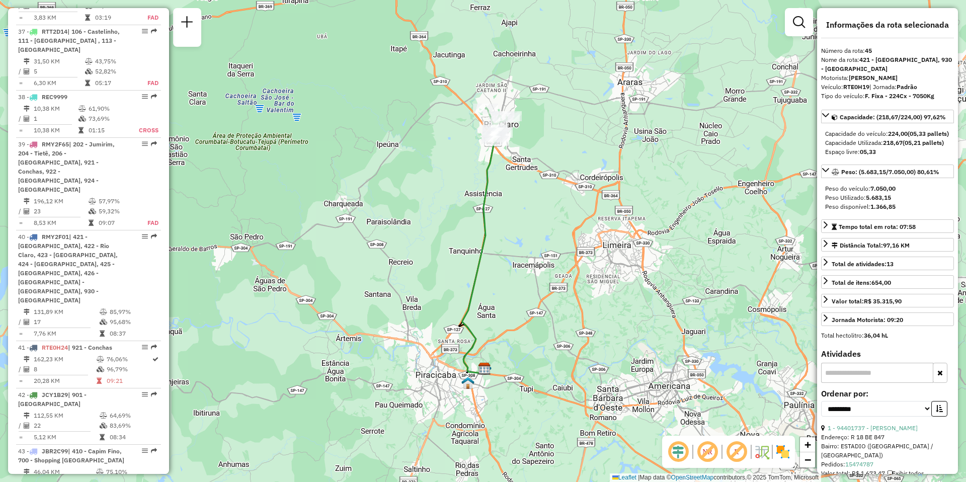
scroll to position [2660, 0]
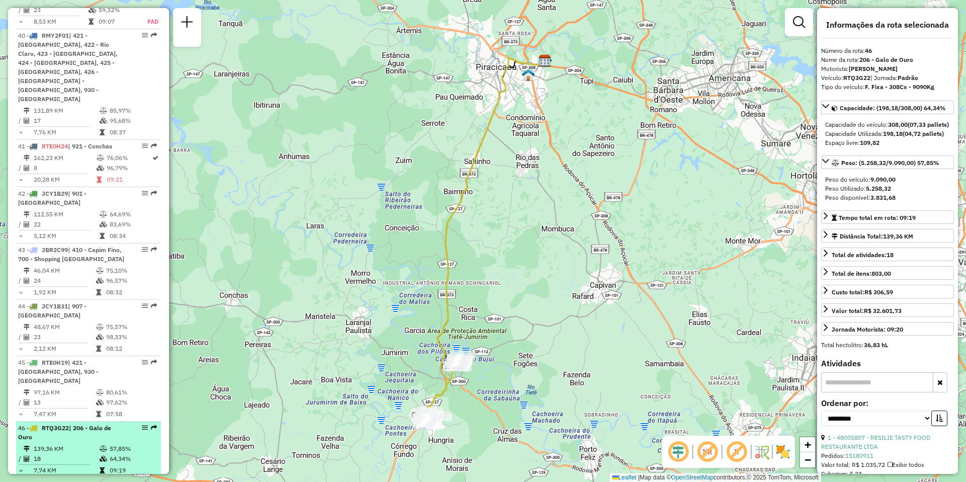
scroll to position [2811, 0]
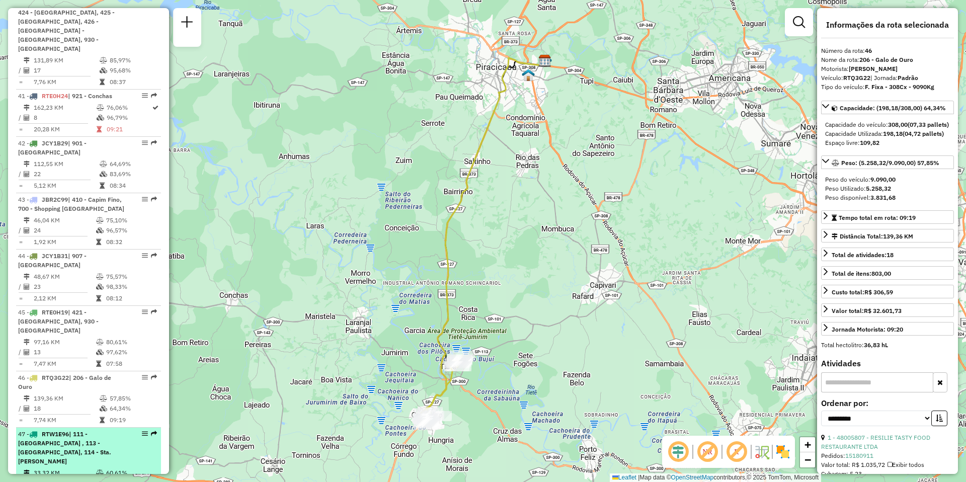
click at [57, 468] on td "33,32 KM" at bounding box center [64, 473] width 62 height 10
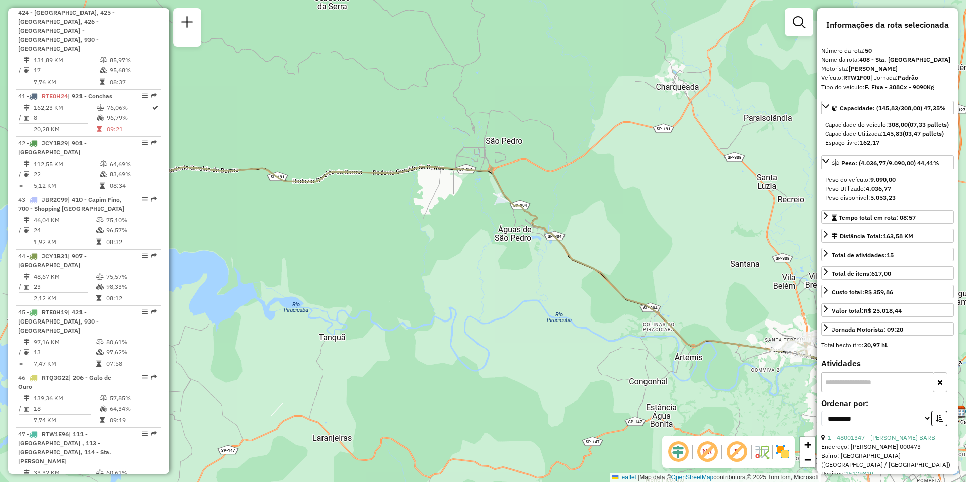
drag, startPoint x: 449, startPoint y: 321, endPoint x: 572, endPoint y: 360, distance: 129.2
click at [572, 360] on div "Janela de atendimento Grade de atendimento Capacidade Transportadoras Veículos …" at bounding box center [483, 241] width 966 height 482
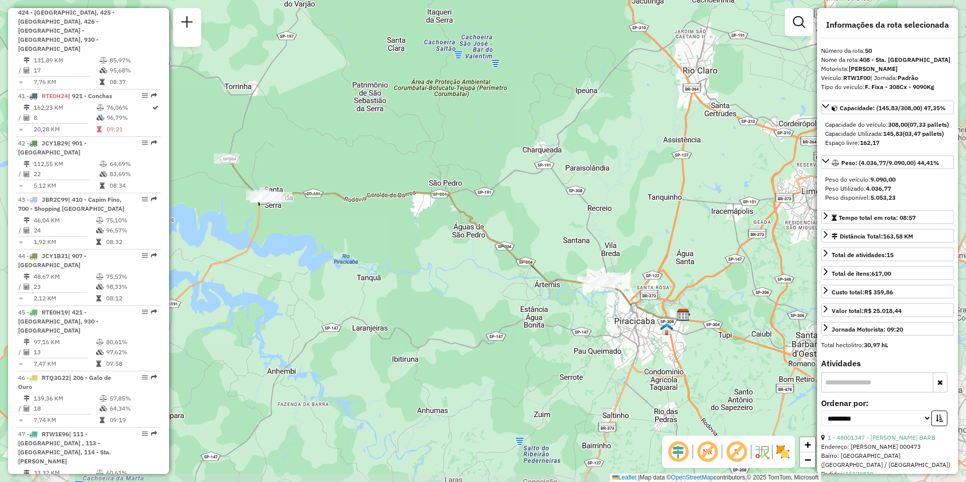
drag, startPoint x: 569, startPoint y: 359, endPoint x: 436, endPoint y: 279, distance: 156.1
click at [436, 279] on div "Janela de atendimento Grade de atendimento Capacidade Transportadoras Veículos …" at bounding box center [483, 241] width 966 height 482
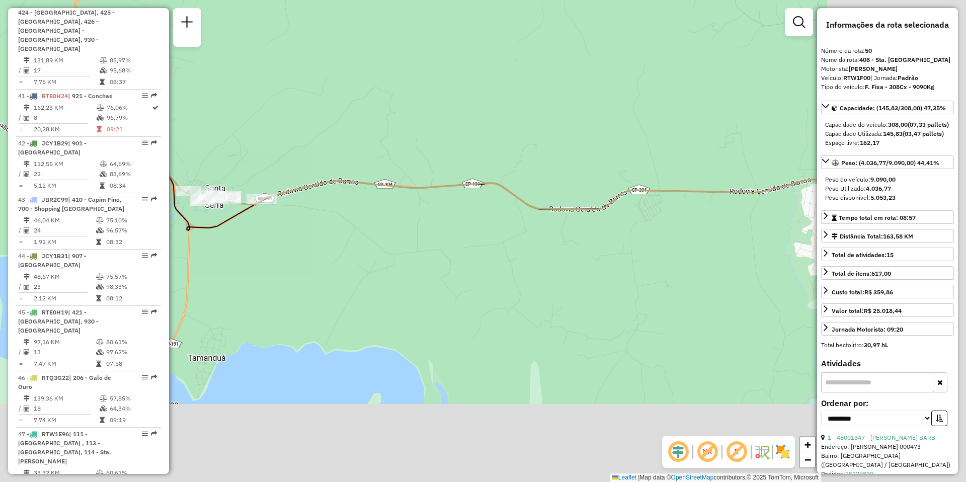
drag, startPoint x: 607, startPoint y: 393, endPoint x: 437, endPoint y: 290, distance: 199.1
click at [438, 291] on div "Janela de atendimento Grade de atendimento Capacidade Transportadoras Veículos …" at bounding box center [483, 241] width 966 height 482
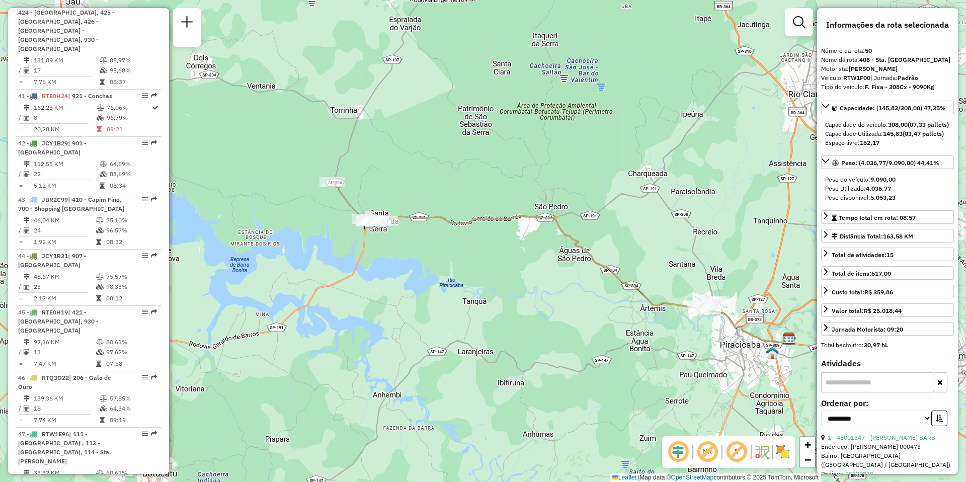
drag, startPoint x: 529, startPoint y: 306, endPoint x: 527, endPoint y: 297, distance: 9.4
click at [527, 297] on div "Janela de atendimento Grade de atendimento Capacidade Transportadoras Veículos …" at bounding box center [483, 241] width 966 height 482
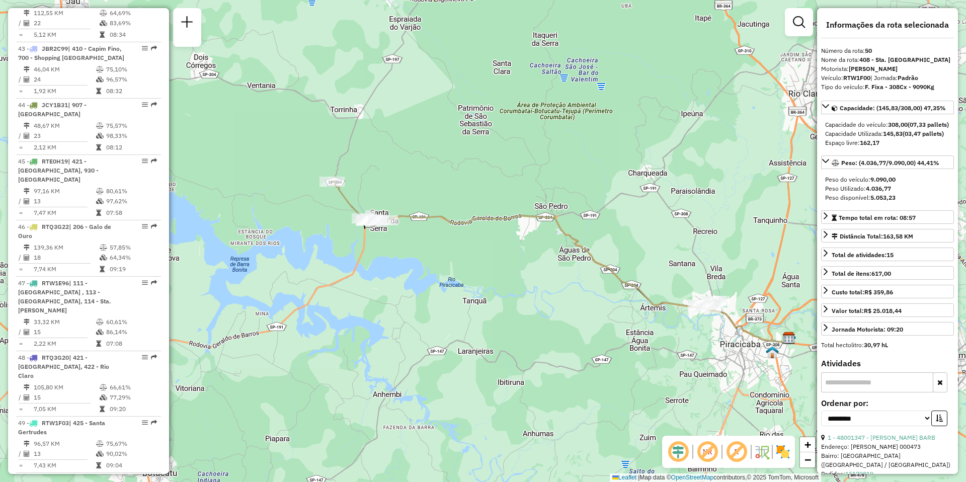
scroll to position [3062, 0]
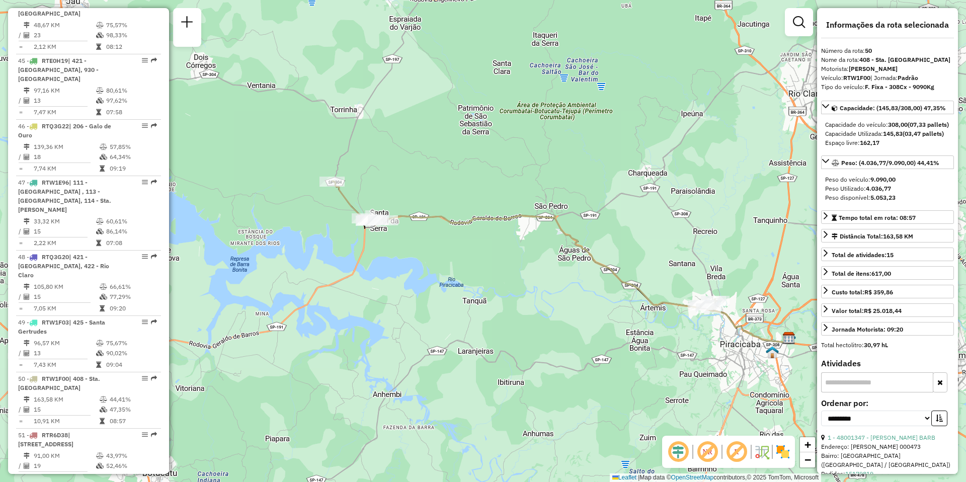
drag, startPoint x: 65, startPoint y: 232, endPoint x: 59, endPoint y: 262, distance: 30.7
click at [65, 451] on td "91,00 KM" at bounding box center [64, 456] width 62 height 10
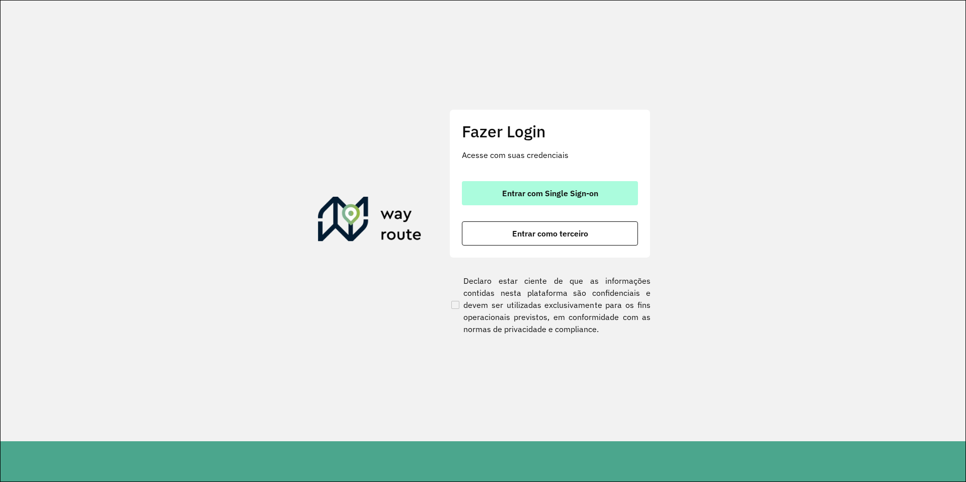
click at [522, 195] on span "Entrar com Single Sign-on" at bounding box center [550, 193] width 96 height 8
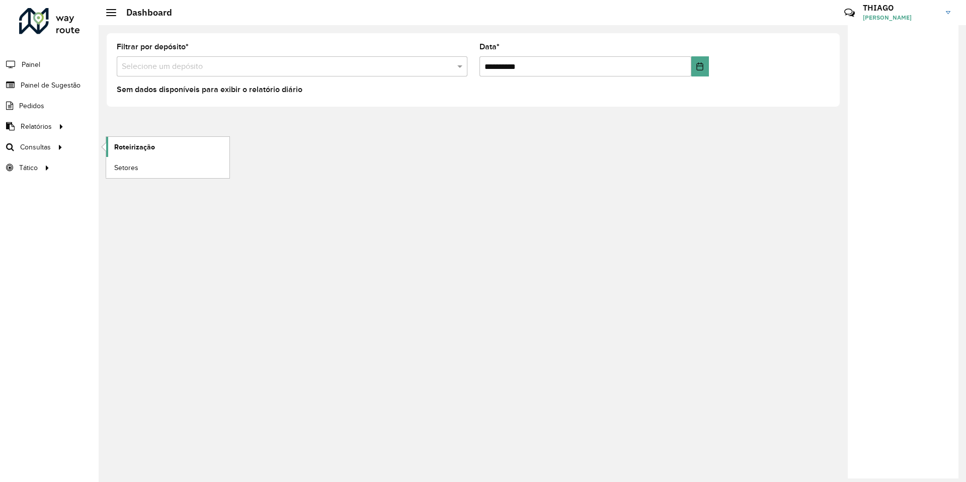
click at [176, 143] on link "Roteirização" at bounding box center [167, 147] width 123 height 20
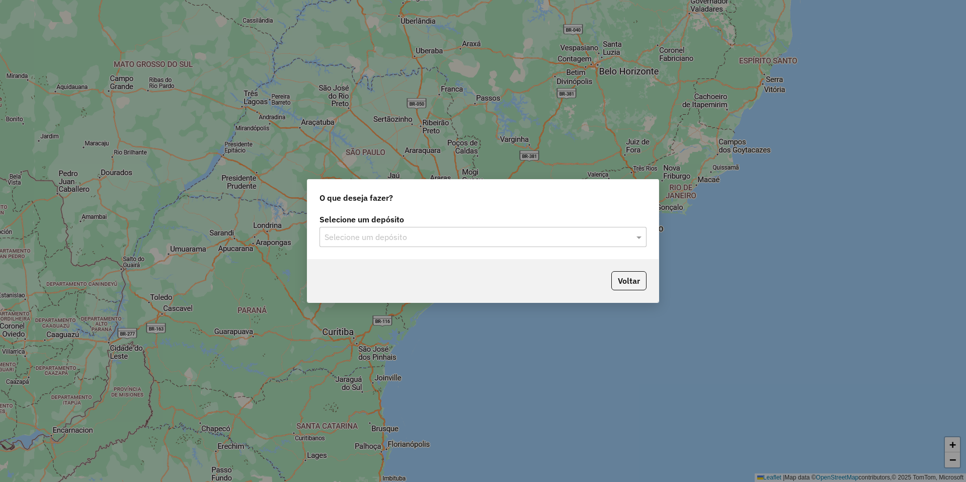
click at [412, 233] on input "text" at bounding box center [472, 237] width 297 height 12
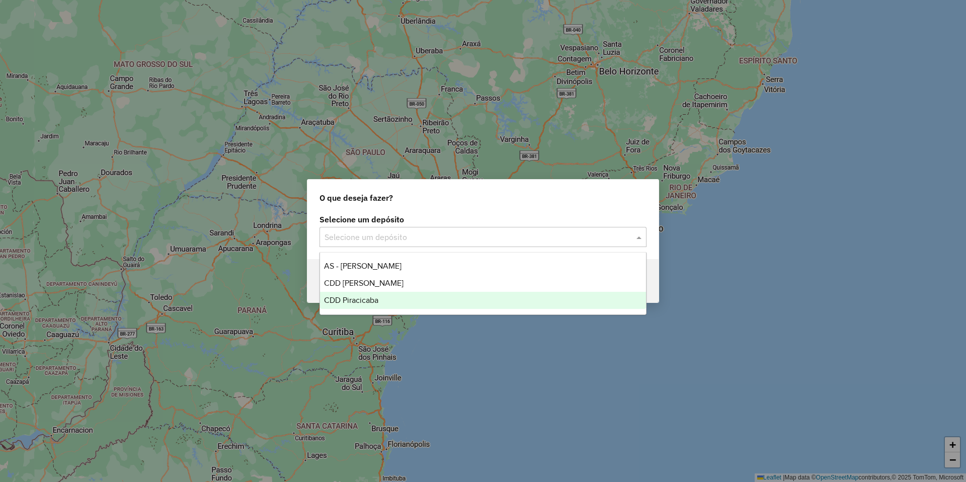
click at [371, 304] on div "CDD Piracicaba" at bounding box center [483, 300] width 326 height 17
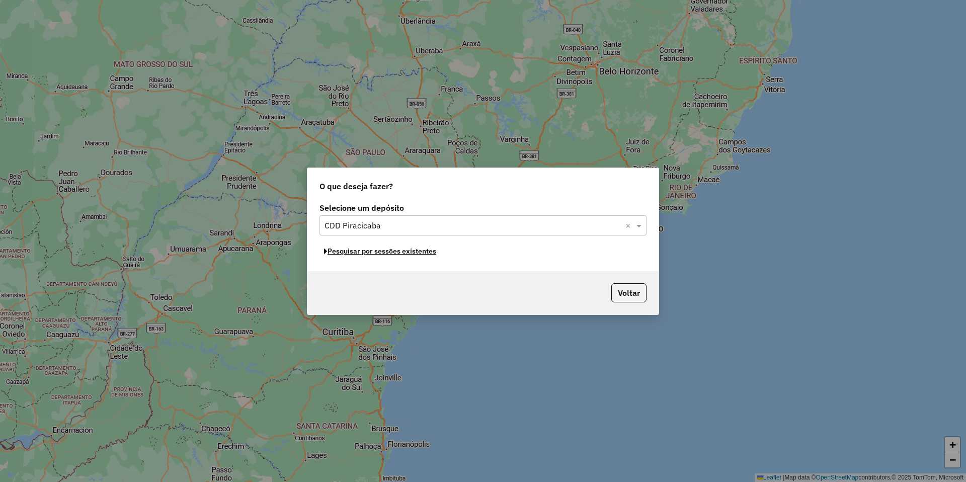
click at [386, 256] on button "Pesquisar por sessões existentes" at bounding box center [379, 251] width 121 height 16
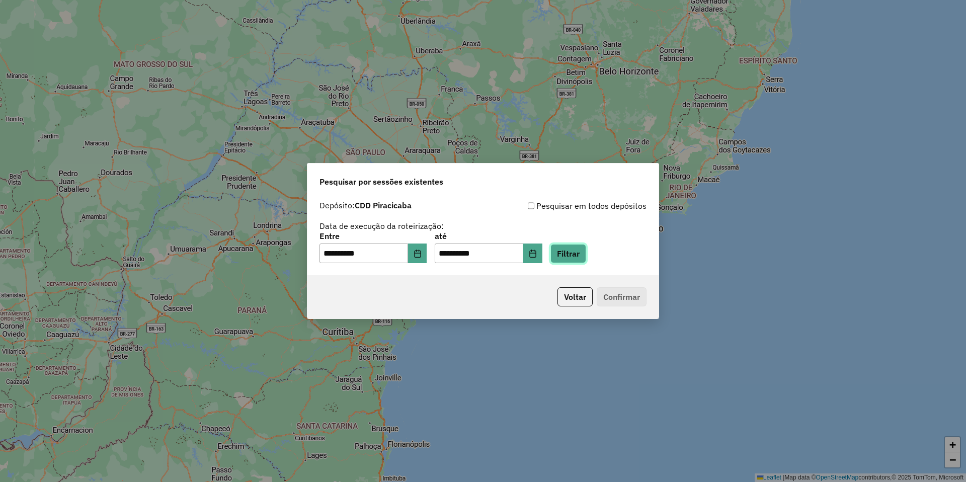
click at [576, 259] on button "Filtrar" at bounding box center [568, 253] width 36 height 19
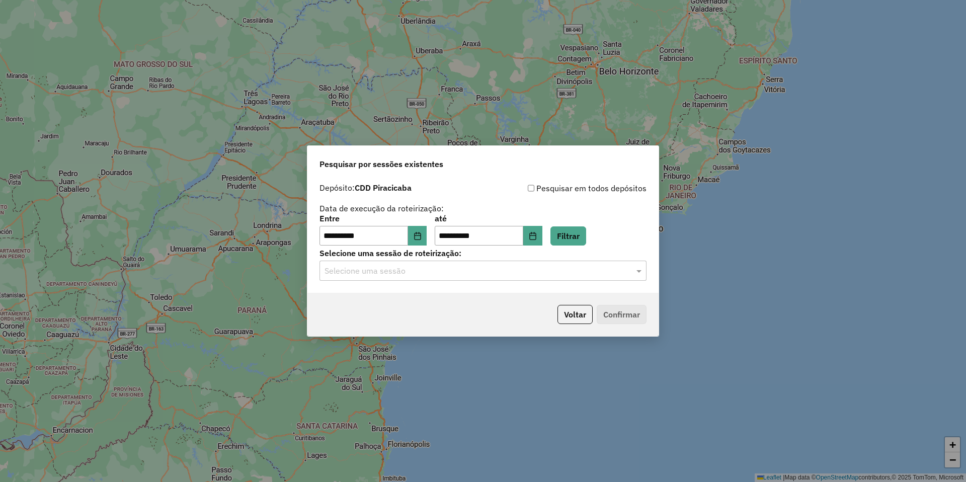
click at [368, 272] on input "text" at bounding box center [472, 271] width 297 height 12
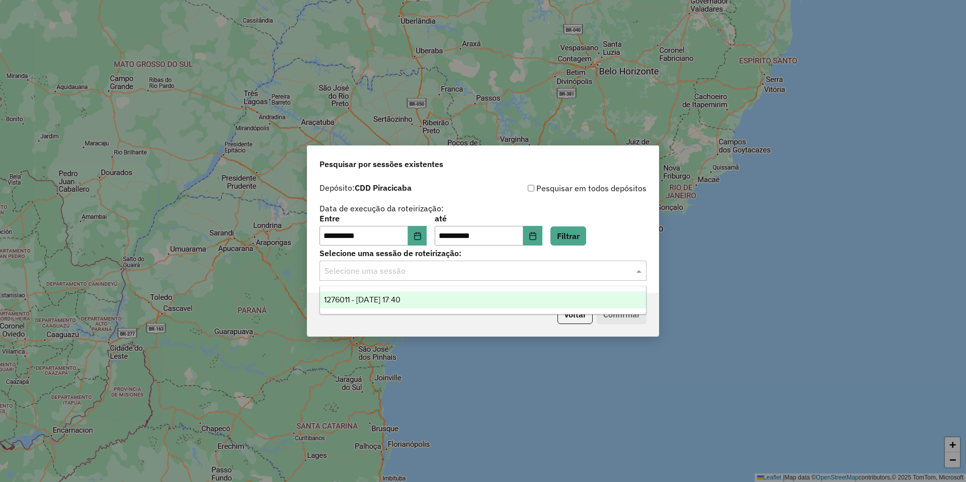
click at [380, 297] on span "1276011 - 15/09/2025 17:40" at bounding box center [362, 299] width 76 height 9
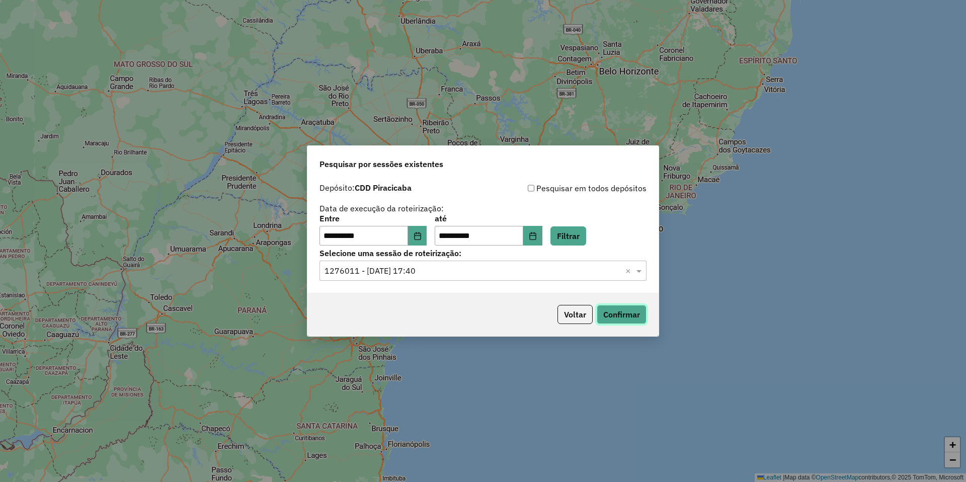
click at [622, 311] on button "Confirmar" at bounding box center [622, 314] width 50 height 19
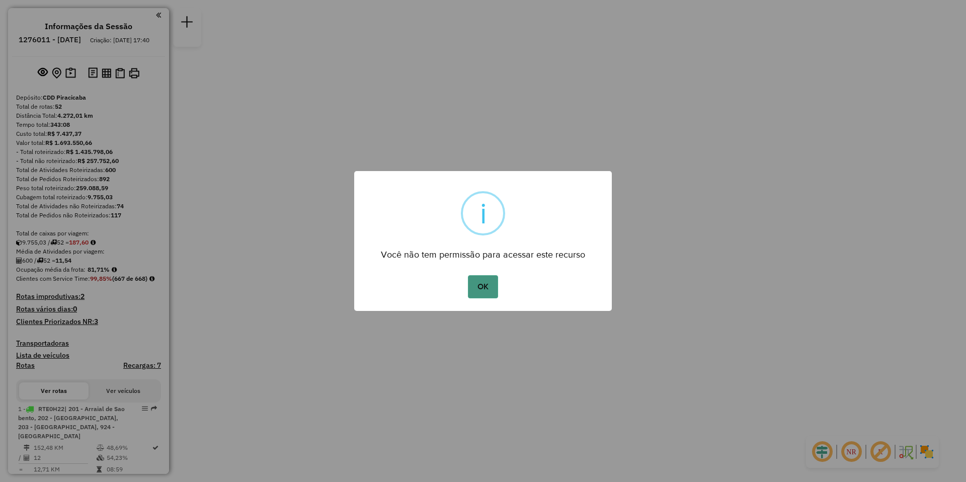
click at [485, 290] on button "OK" at bounding box center [483, 286] width 30 height 23
